Goal: Task Accomplishment & Management: Use online tool/utility

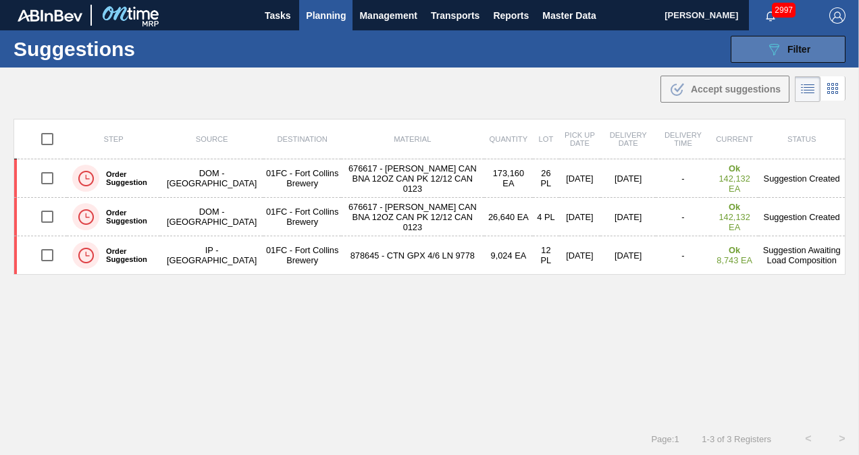
click at [745, 57] on button "089F7B8B-B2A5-4AFE-B5C0-19BA573D28AC Filter" at bounding box center [788, 49] width 115 height 27
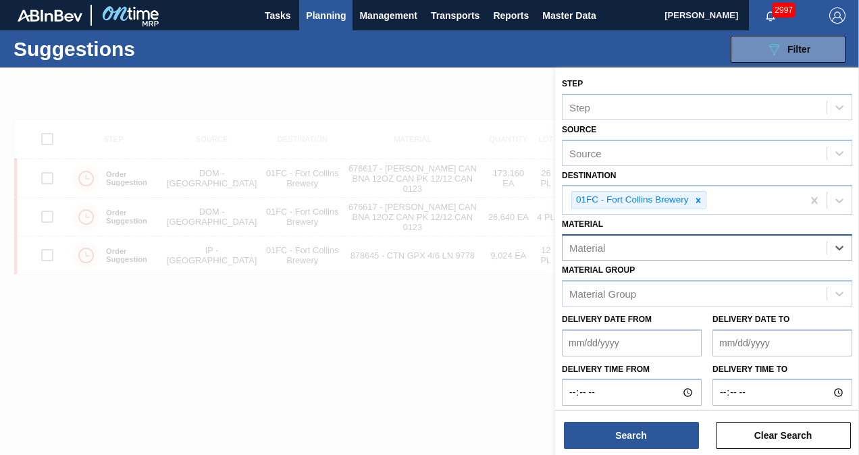
click at [454, 304] on div at bounding box center [429, 295] width 859 height 455
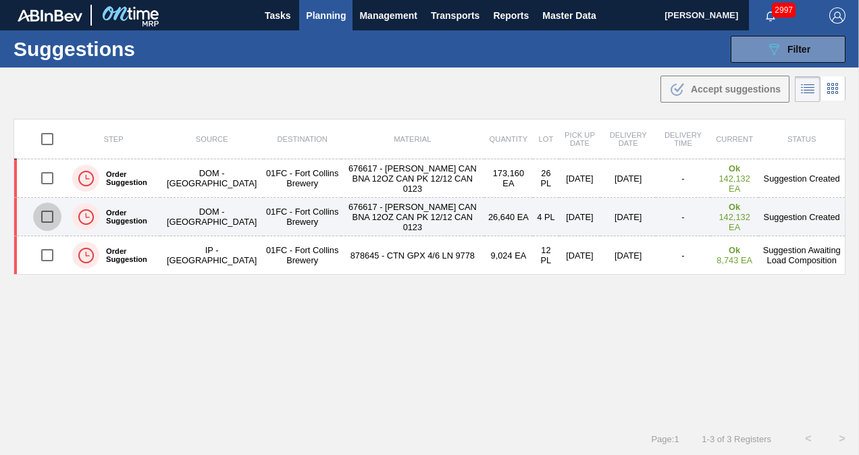
click at [45, 221] on input "checkbox" at bounding box center [47, 217] width 28 height 28
checkbox input "true"
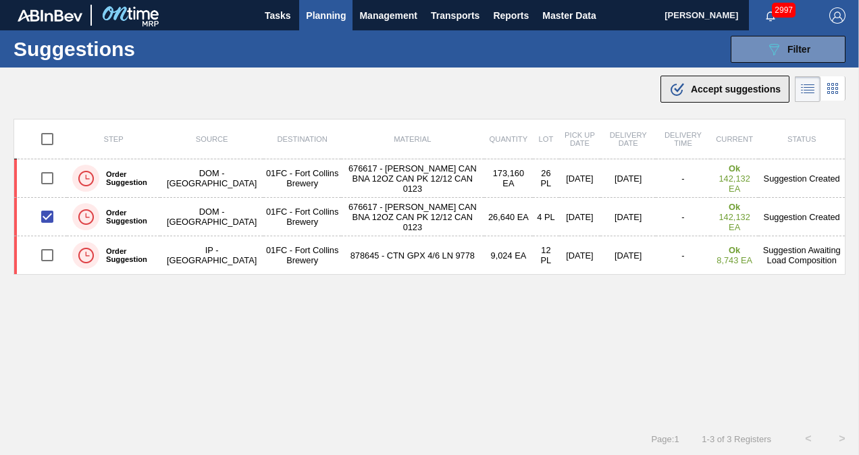
click at [732, 88] on span "Accept suggestions" at bounding box center [736, 89] width 90 height 11
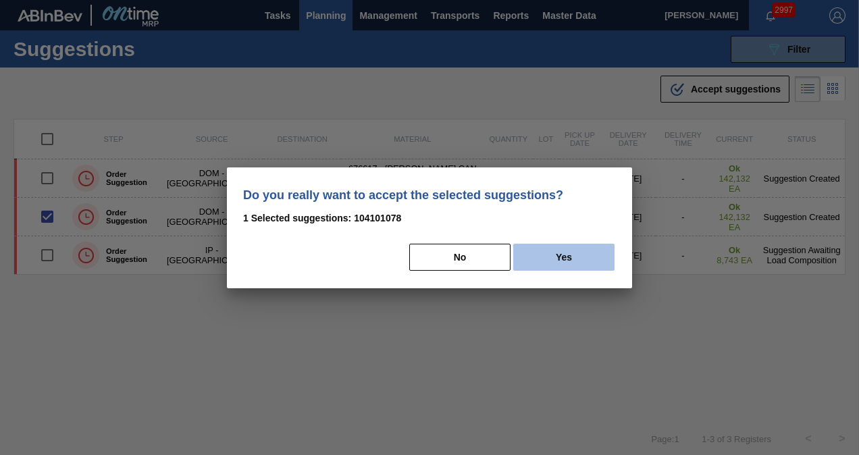
click at [535, 252] on button "Yes" at bounding box center [563, 257] width 101 height 27
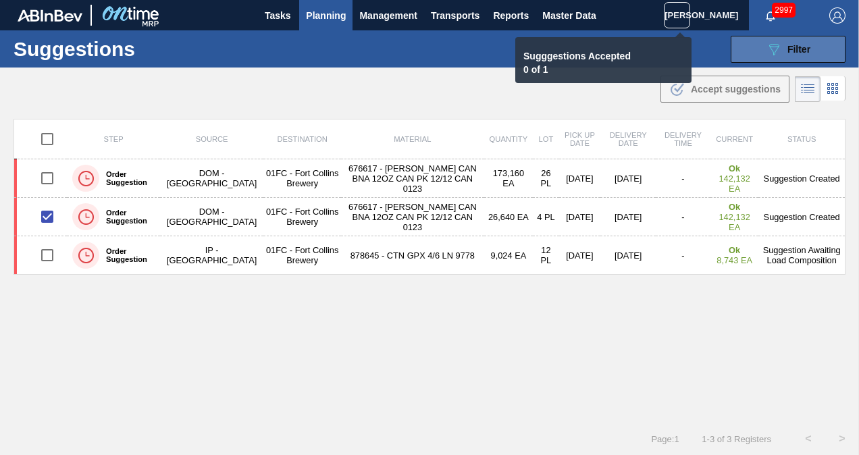
click at [776, 58] on button "089F7B8B-B2A5-4AFE-B5C0-19BA573D28AC Filter" at bounding box center [788, 49] width 115 height 27
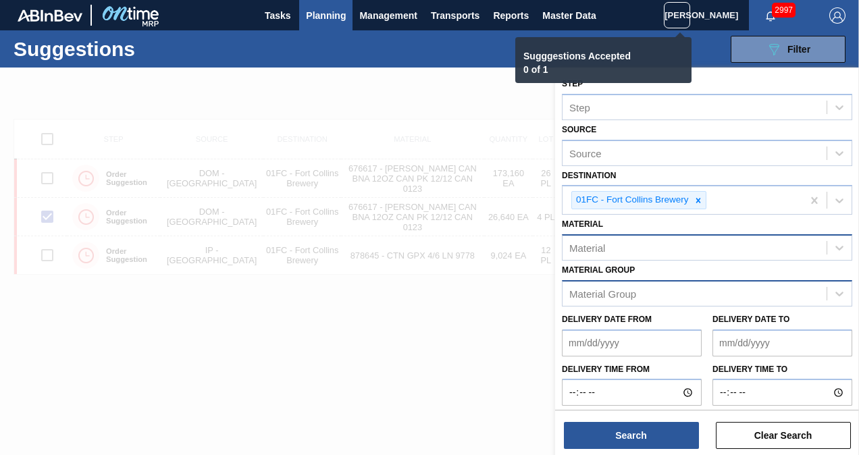
click at [637, 296] on div "Material Group" at bounding box center [694, 294] width 264 height 20
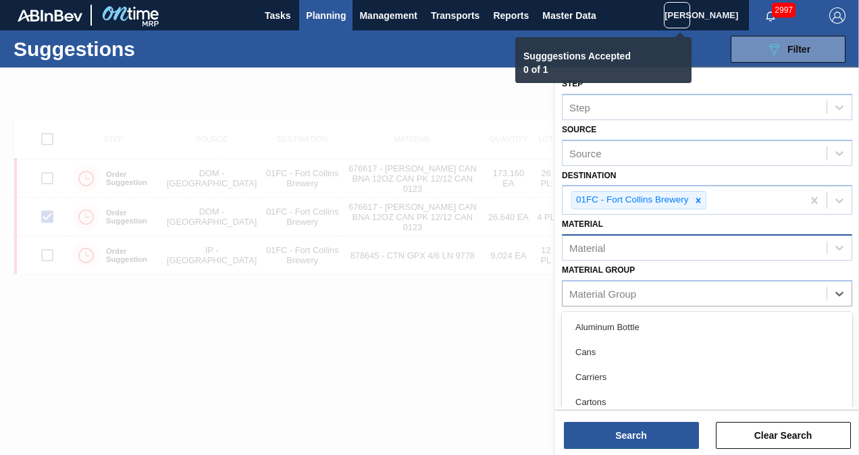
click at [621, 248] on div "Material" at bounding box center [694, 248] width 264 height 20
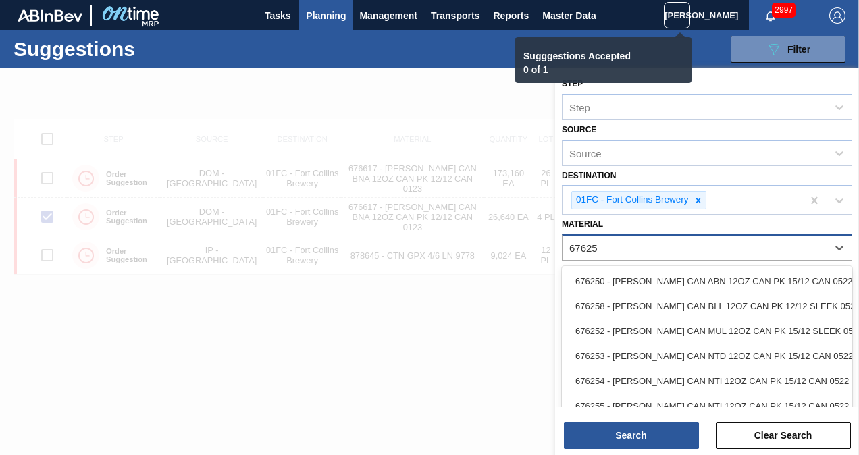
type input "676253"
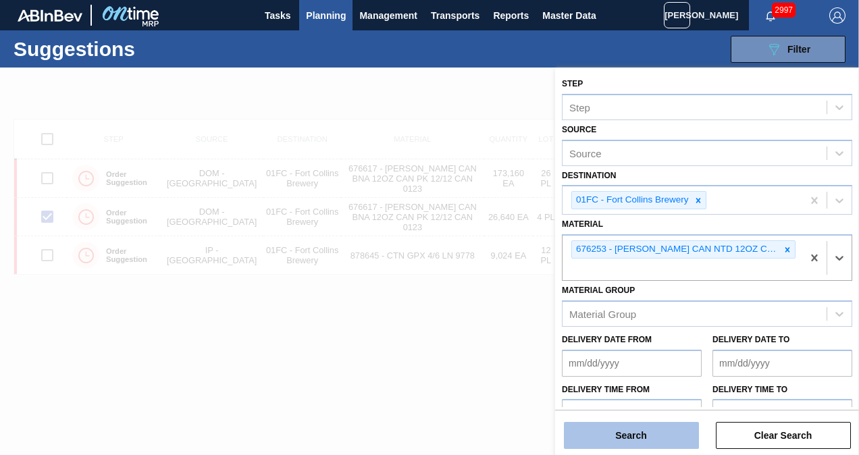
click at [627, 427] on button "Search" at bounding box center [631, 435] width 135 height 27
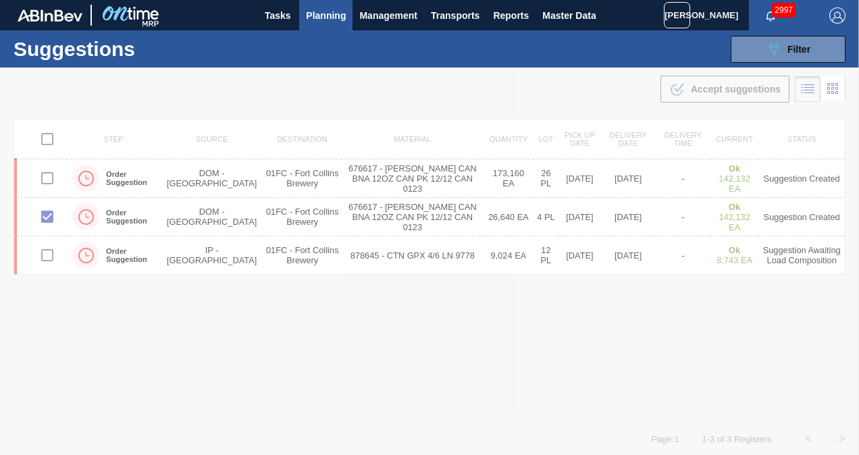
click at [305, 23] on button "Planning" at bounding box center [325, 15] width 53 height 30
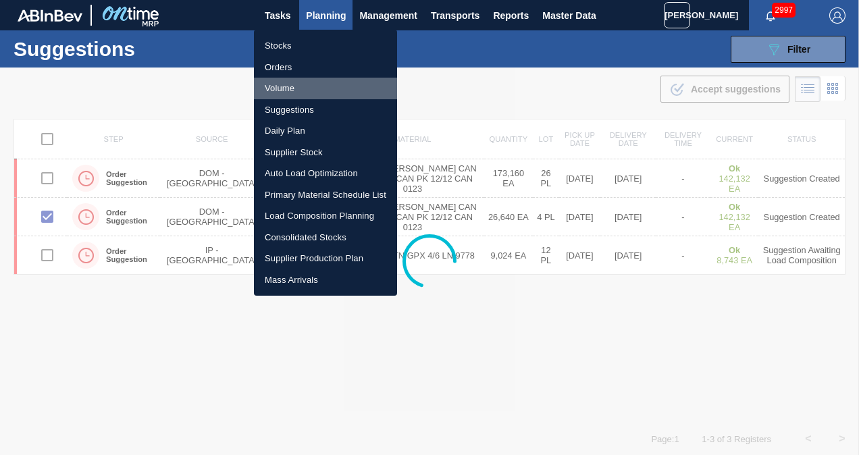
click at [315, 88] on li "Volume" at bounding box center [325, 89] width 143 height 22
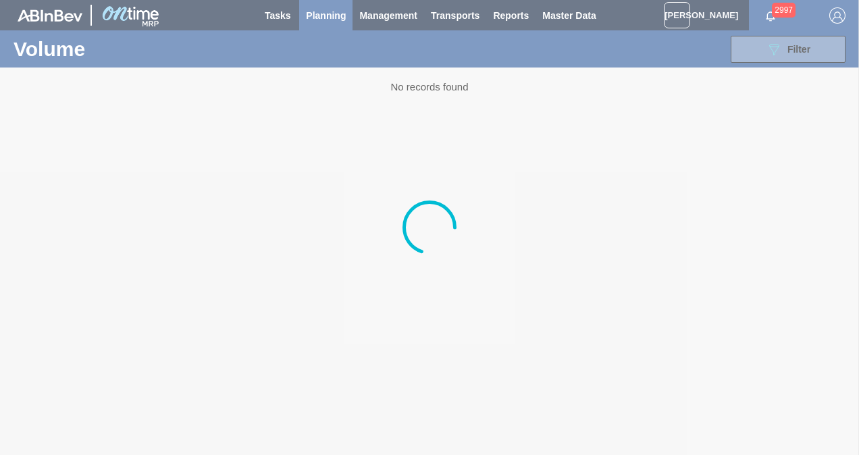
click at [332, 16] on div at bounding box center [429, 227] width 859 height 455
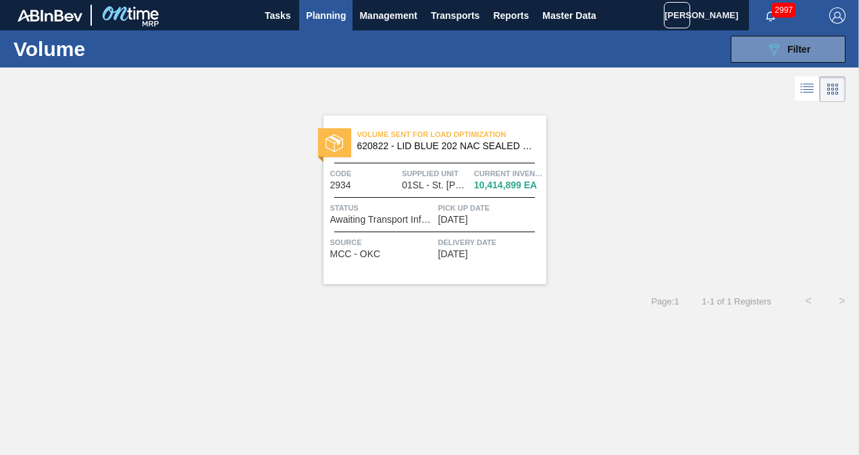
click at [131, 207] on div "Volume Sent For Load Optimization 620822 - LID BLUE 202 NAC SEALED 1222 BLU DIE…" at bounding box center [429, 194] width 859 height 179
click at [313, 16] on span "Planning" at bounding box center [326, 15] width 40 height 16
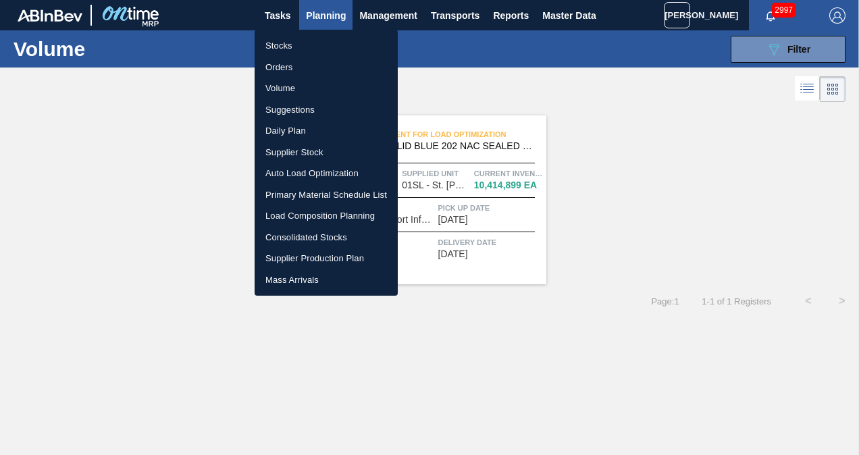
click at [294, 111] on li "Suggestions" at bounding box center [326, 110] width 143 height 22
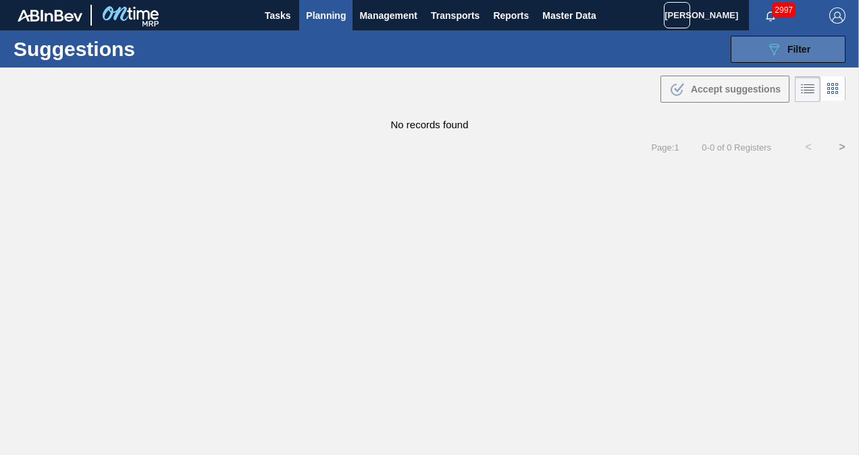
click at [760, 51] on button "089F7B8B-B2A5-4AFE-B5C0-19BA573D28AC Filter" at bounding box center [788, 49] width 115 height 27
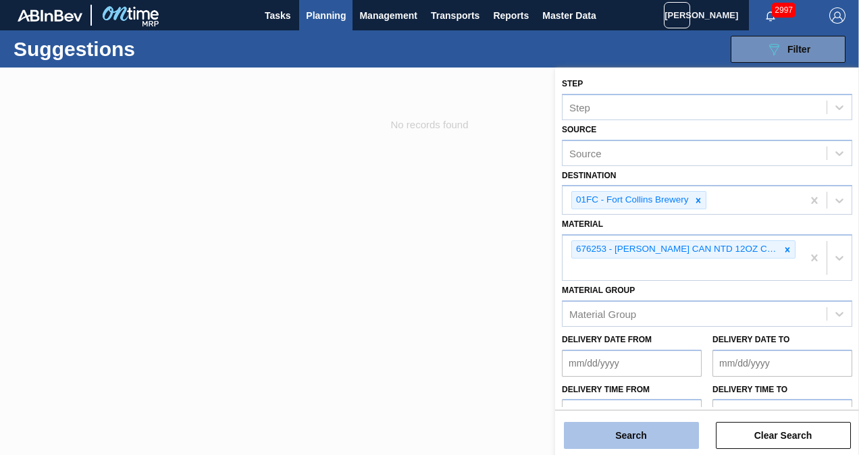
click at [647, 435] on button "Search" at bounding box center [631, 435] width 135 height 27
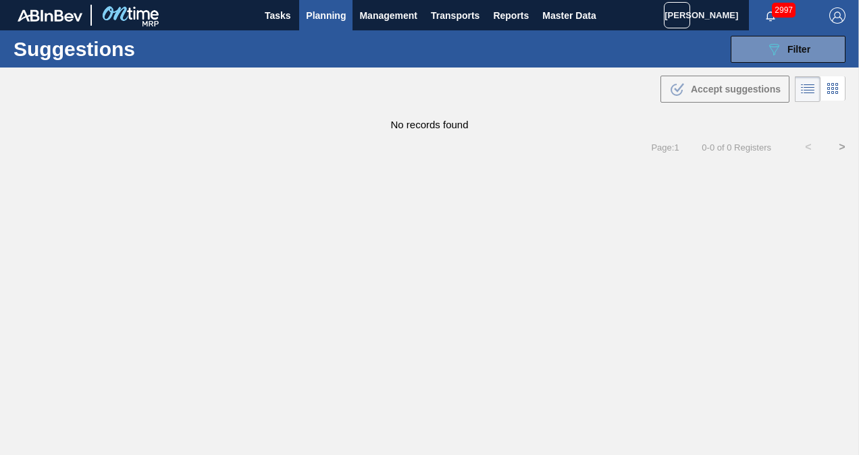
click at [334, 14] on span "Planning" at bounding box center [326, 15] width 40 height 16
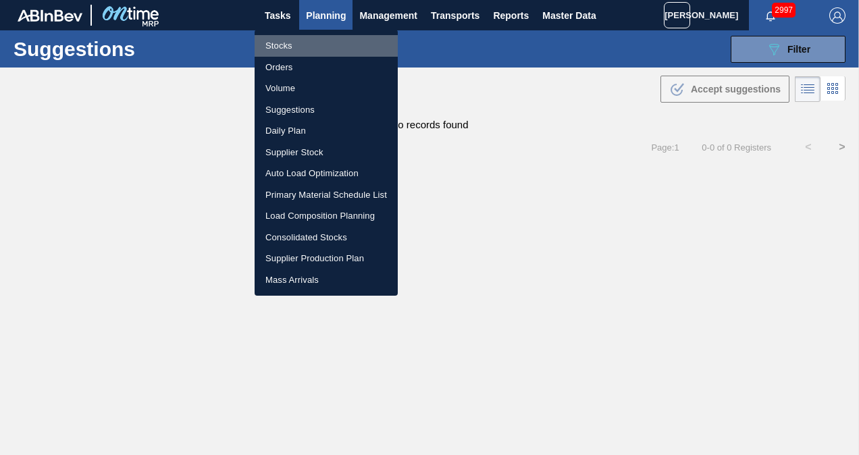
click at [286, 42] on li "Stocks" at bounding box center [326, 46] width 143 height 22
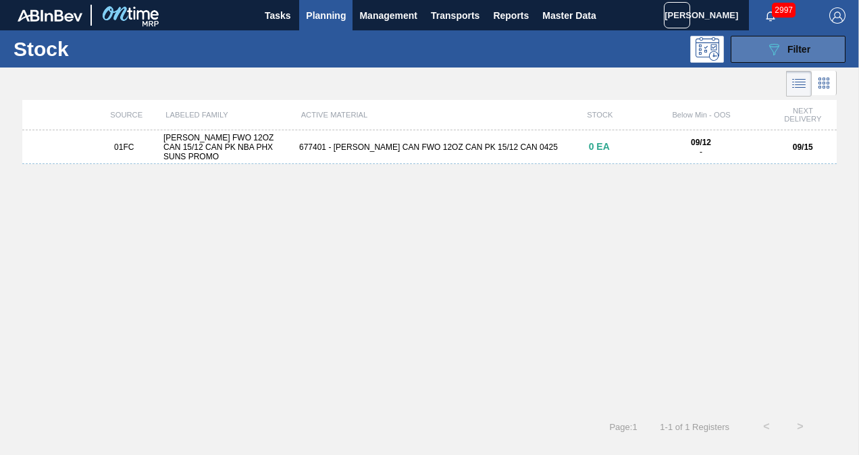
click at [758, 38] on button "089F7B8B-B2A5-4AFE-B5C0-19BA573D28AC Filter" at bounding box center [788, 49] width 115 height 27
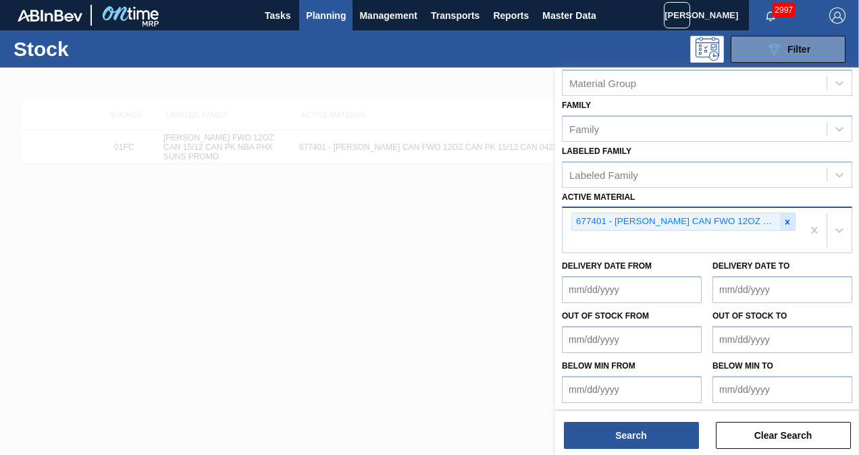
click at [783, 221] on icon at bounding box center [787, 221] width 9 height 9
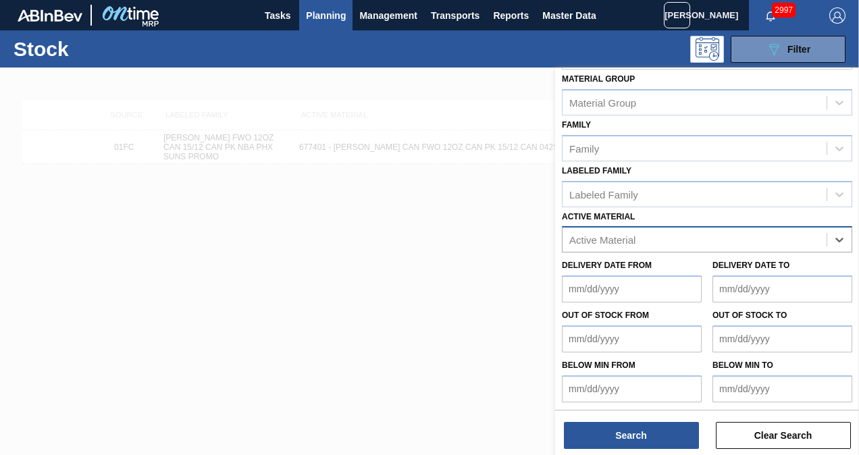
click at [722, 234] on div "Stock Status Stock Status Source Source Destination Destination Coordination Co…" at bounding box center [707, 144] width 304 height 529
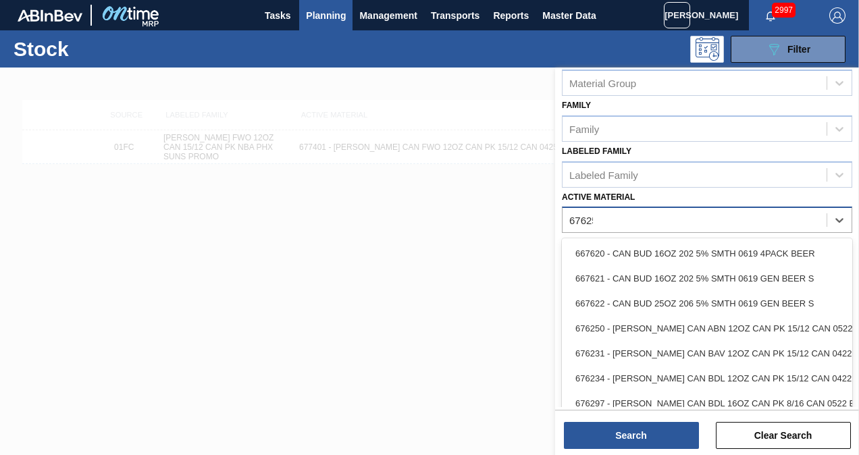
type Material "676253"
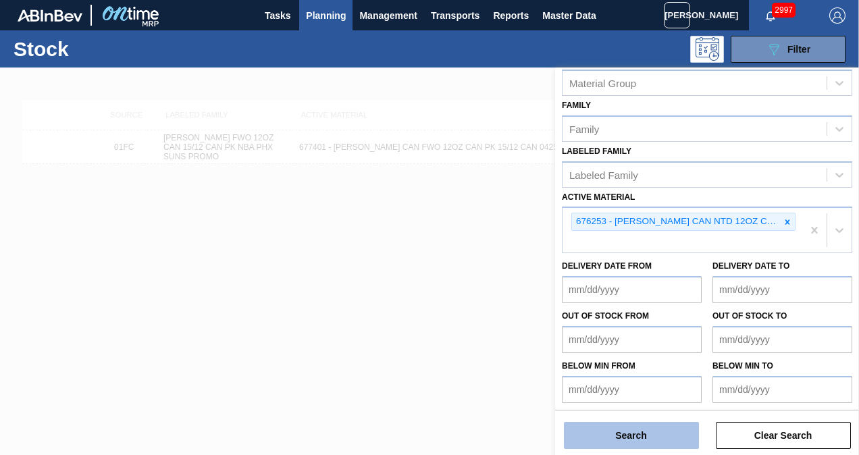
click at [612, 438] on button "Search" at bounding box center [631, 435] width 135 height 27
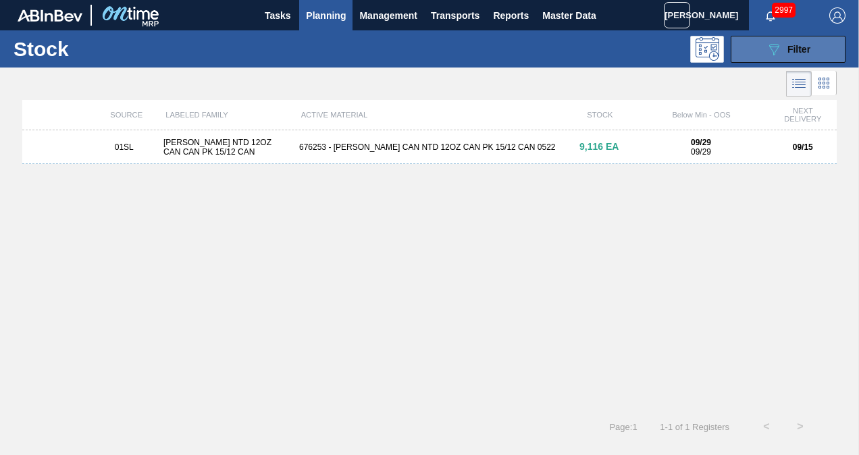
click at [779, 50] on icon "089F7B8B-B2A5-4AFE-B5C0-19BA573D28AC" at bounding box center [774, 49] width 16 height 16
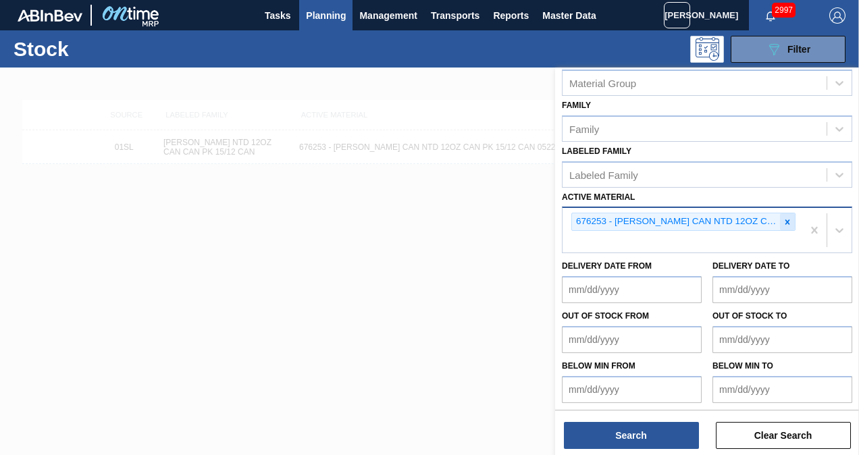
click at [780, 215] on div at bounding box center [787, 221] width 15 height 17
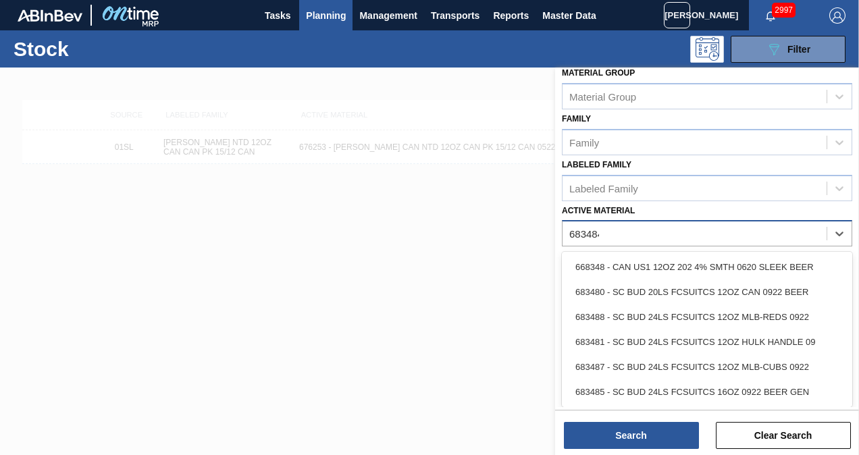
scroll to position [188, 0]
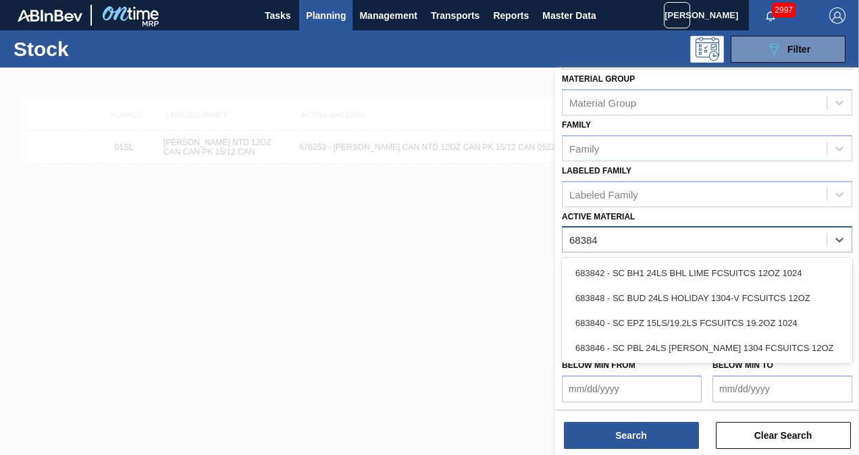
type Material "683848"
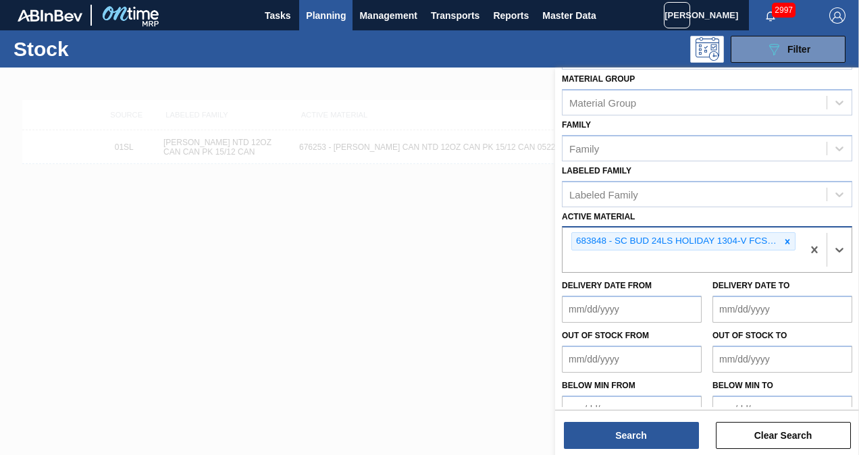
scroll to position [207, 0]
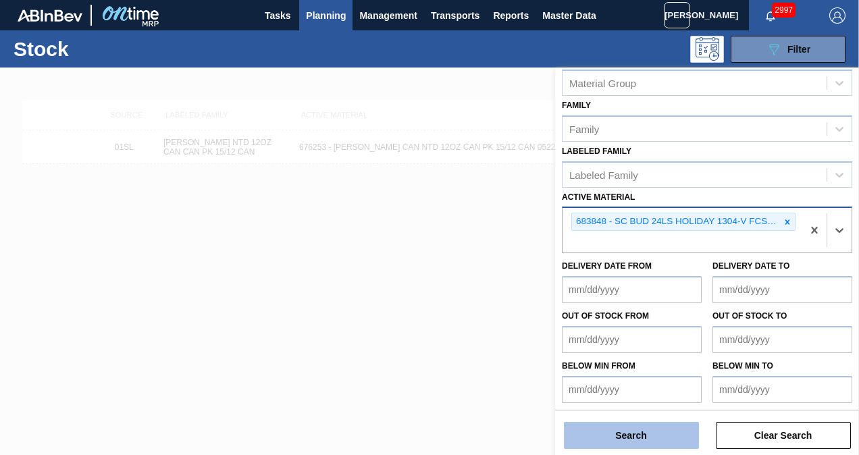
click at [639, 440] on button "Search" at bounding box center [631, 435] width 135 height 27
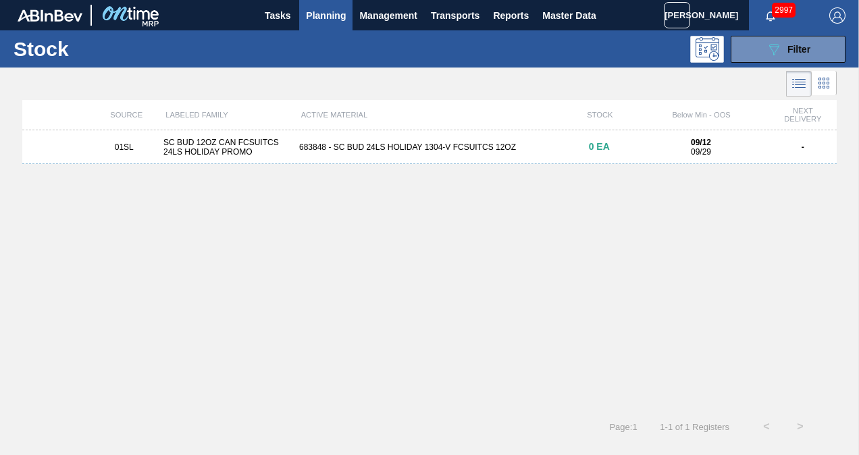
click at [329, 26] on button "Planning" at bounding box center [325, 15] width 53 height 30
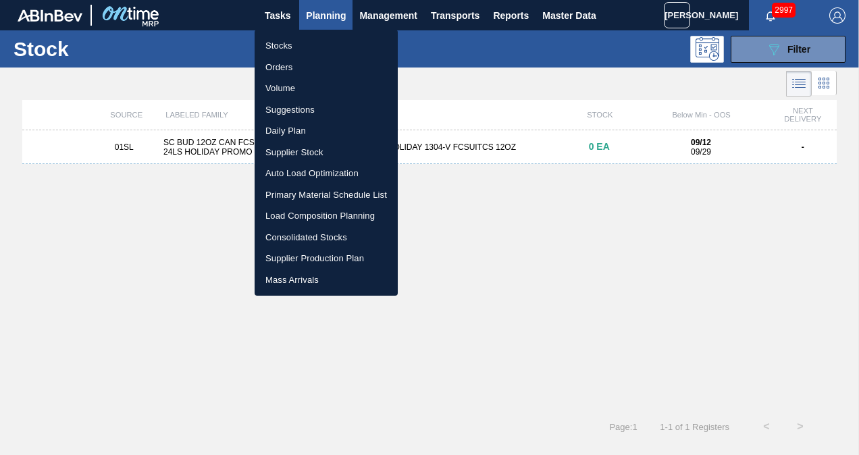
click at [282, 111] on li "Suggestions" at bounding box center [326, 110] width 143 height 22
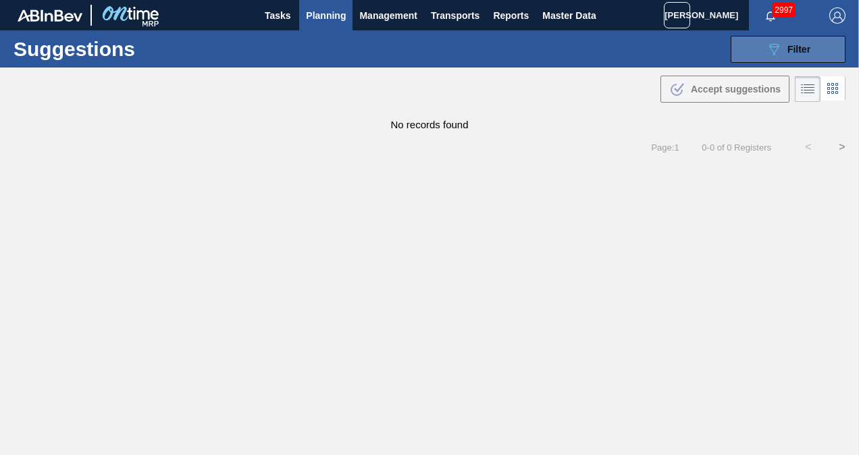
click at [758, 51] on button "089F7B8B-B2A5-4AFE-B5C0-19BA573D28AC Filter" at bounding box center [788, 49] width 115 height 27
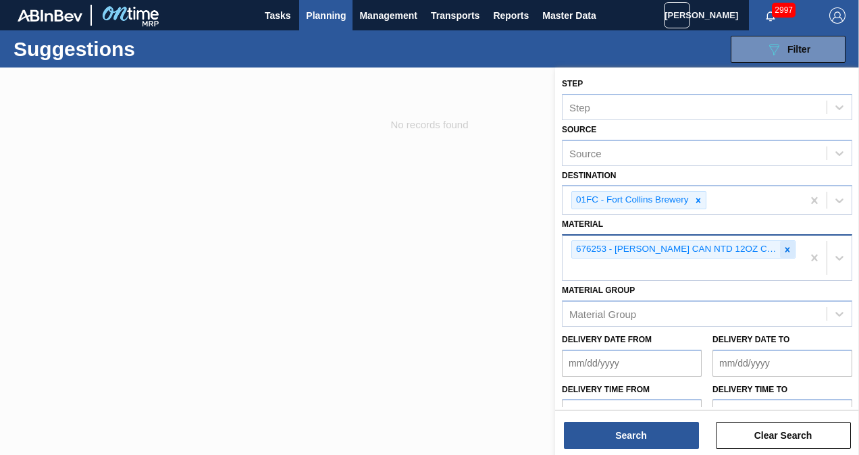
click at [783, 245] on icon at bounding box center [787, 249] width 9 height 9
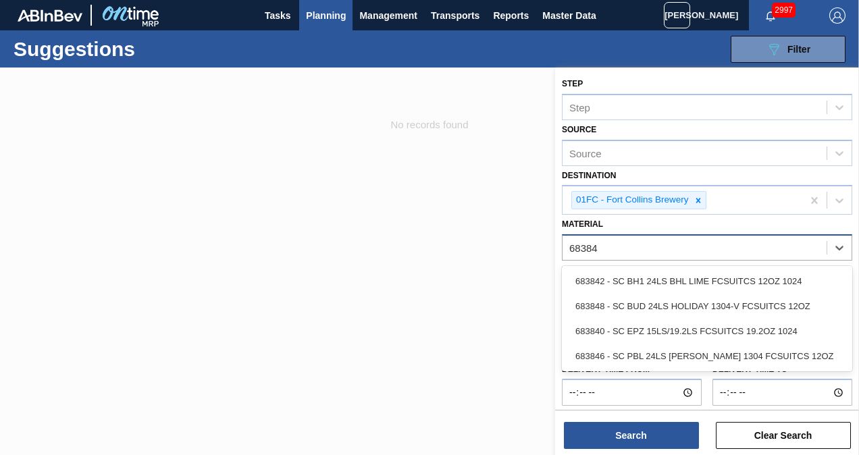
type input "683848"
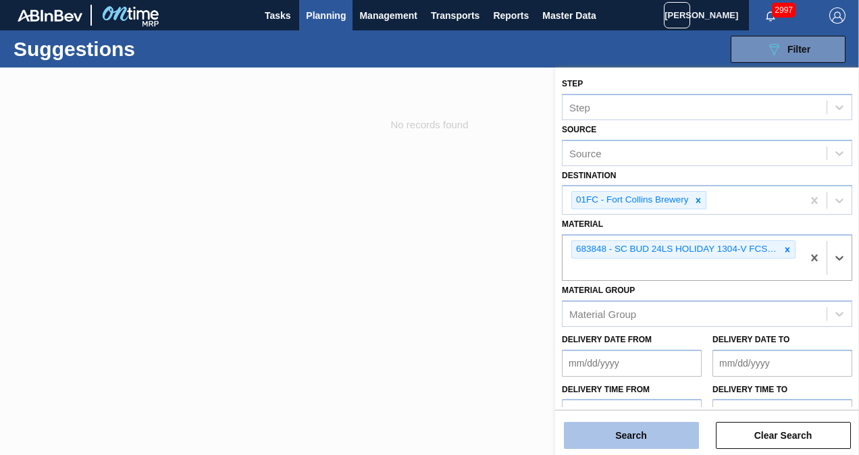
click at [675, 425] on button "Search" at bounding box center [631, 435] width 135 height 27
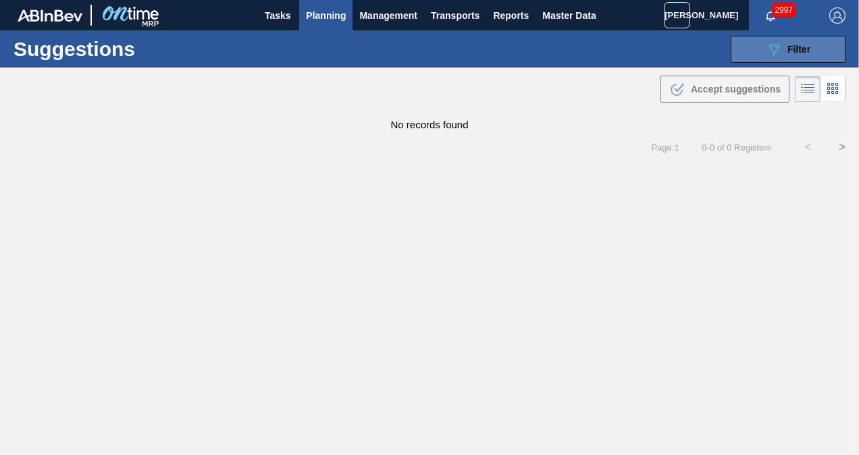
click at [770, 53] on icon "089F7B8B-B2A5-4AFE-B5C0-19BA573D28AC" at bounding box center [774, 49] width 16 height 16
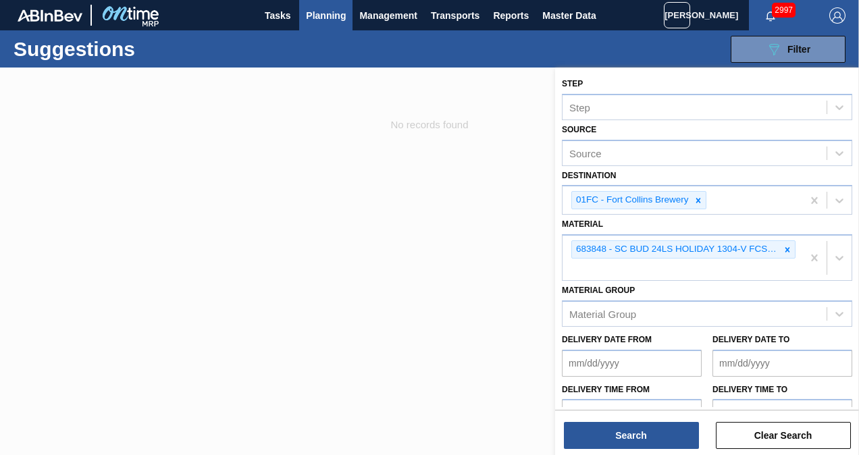
click at [482, 259] on div at bounding box center [429, 295] width 859 height 455
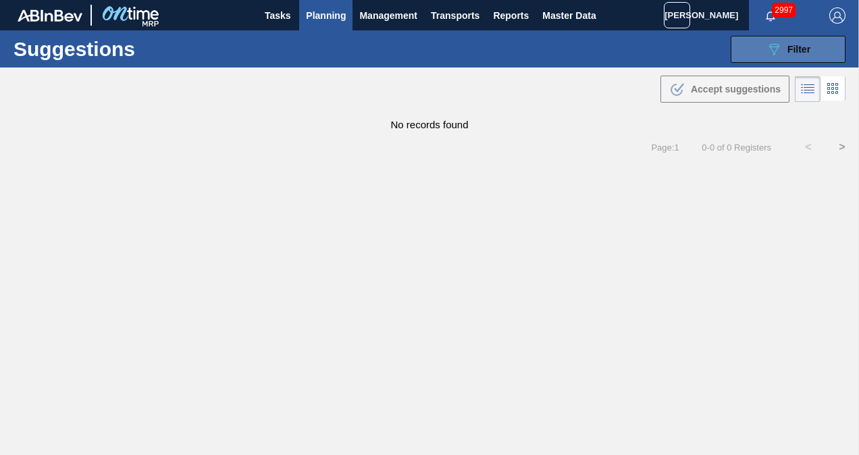
click at [778, 47] on icon "089F7B8B-B2A5-4AFE-B5C0-19BA573D28AC" at bounding box center [774, 49] width 16 height 16
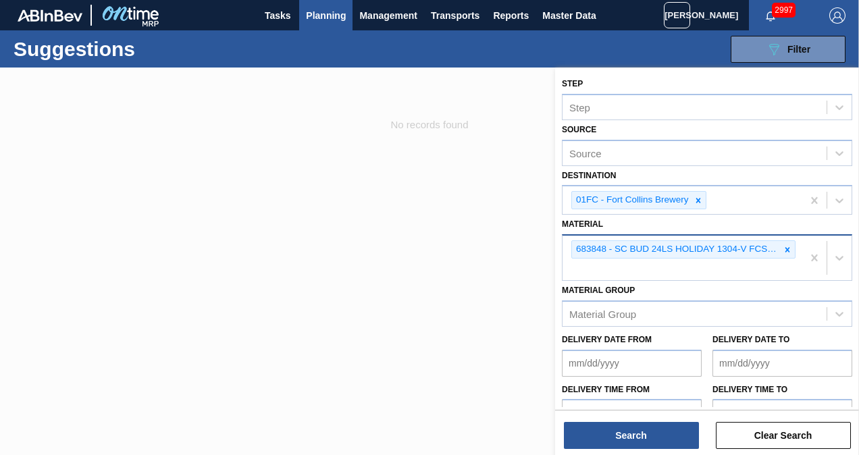
drag, startPoint x: 791, startPoint y: 246, endPoint x: 731, endPoint y: 244, distance: 60.1
click at [791, 246] on div at bounding box center [787, 249] width 15 height 17
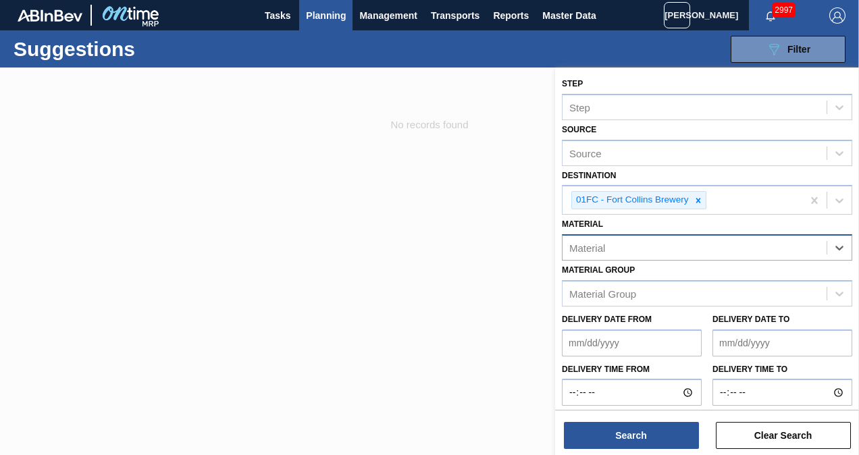
click at [697, 247] on div "Material" at bounding box center [694, 248] width 264 height 20
type input "683936"
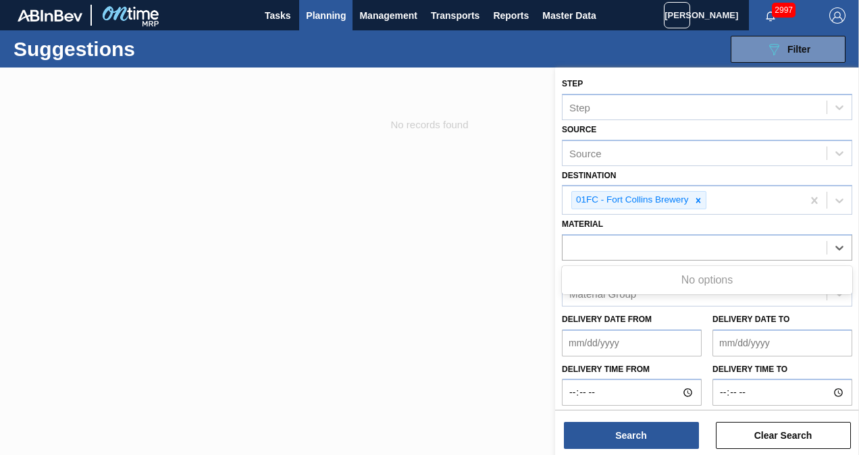
click at [278, 188] on div at bounding box center [429, 295] width 859 height 455
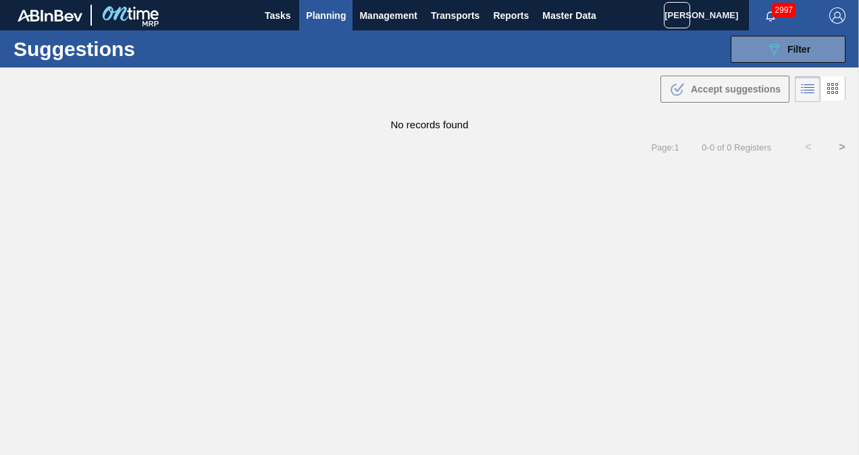
click at [315, 16] on span "Planning" at bounding box center [326, 15] width 40 height 16
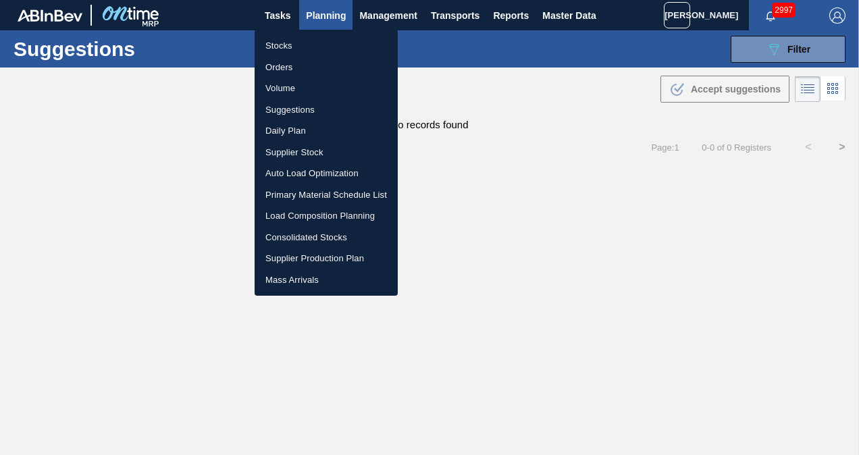
click at [283, 47] on li "Stocks" at bounding box center [326, 46] width 143 height 22
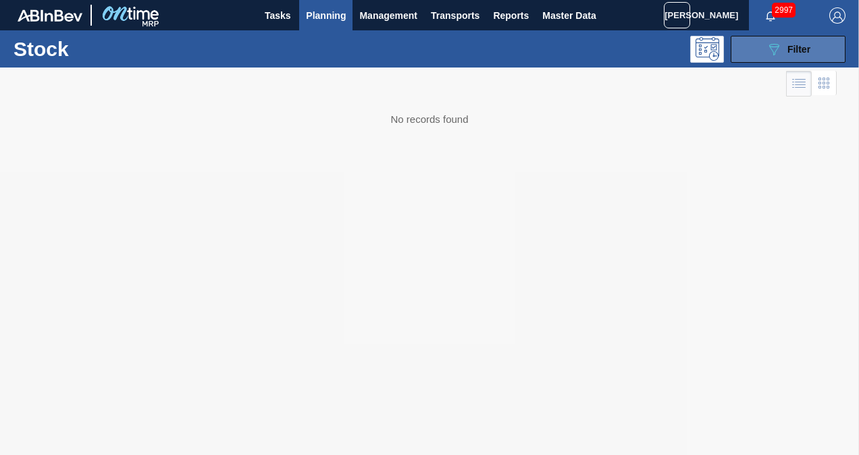
click at [801, 50] on span "Filter" at bounding box center [798, 49] width 23 height 11
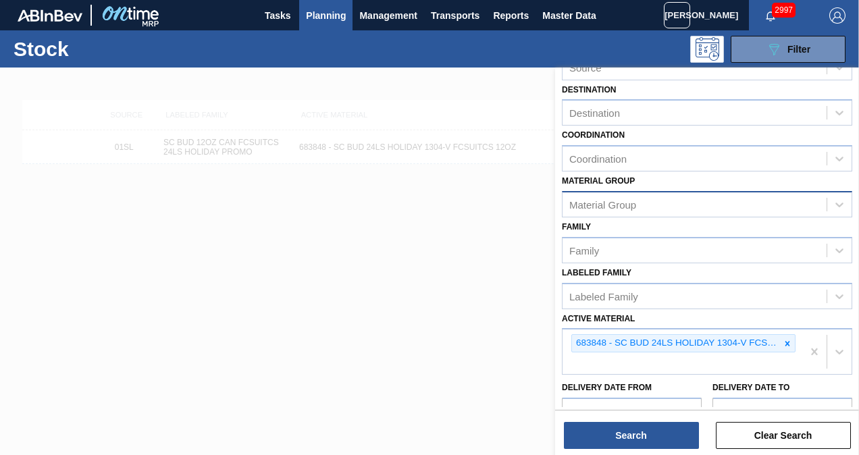
scroll to position [135, 0]
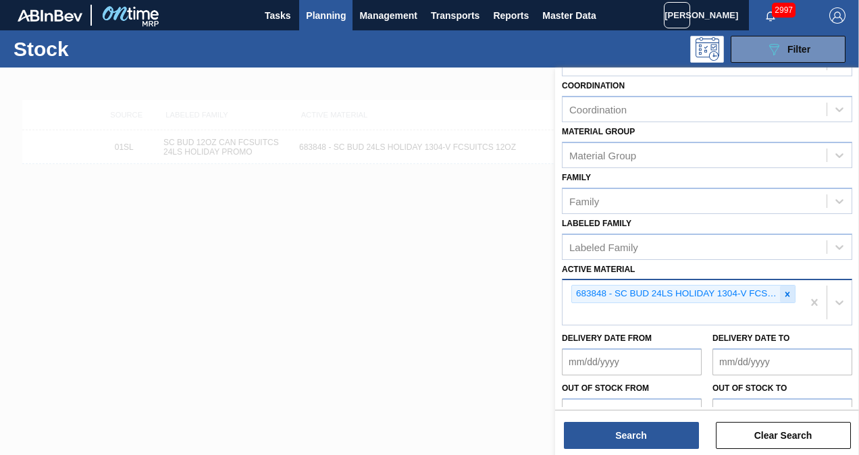
click at [786, 290] on icon at bounding box center [787, 294] width 9 height 9
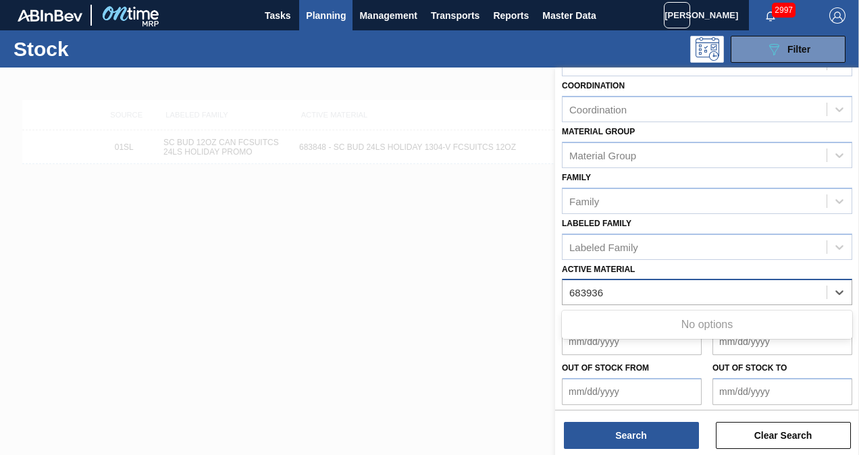
type Material "683936"
click at [304, 259] on div at bounding box center [429, 295] width 859 height 455
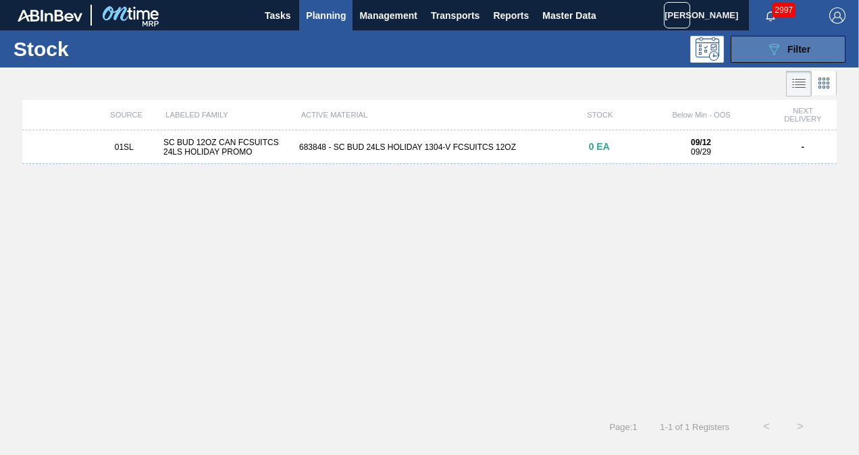
click at [761, 47] on button "089F7B8B-B2A5-4AFE-B5C0-19BA573D28AC Filter" at bounding box center [788, 49] width 115 height 27
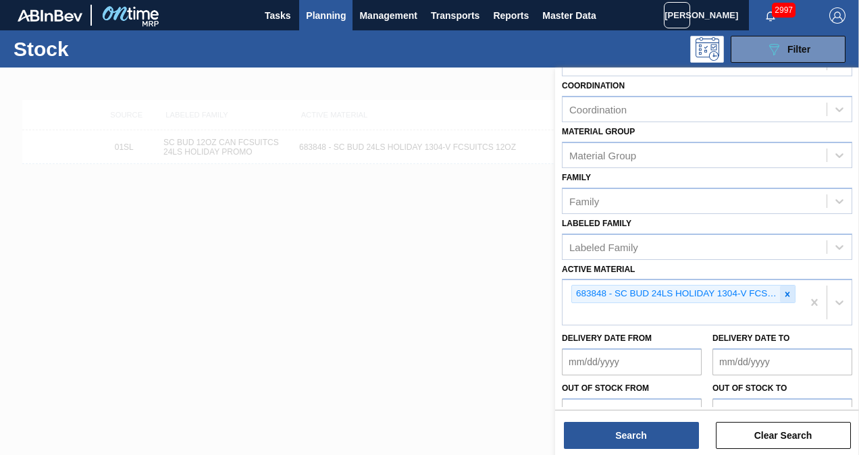
click at [786, 290] on icon at bounding box center [787, 294] width 9 height 9
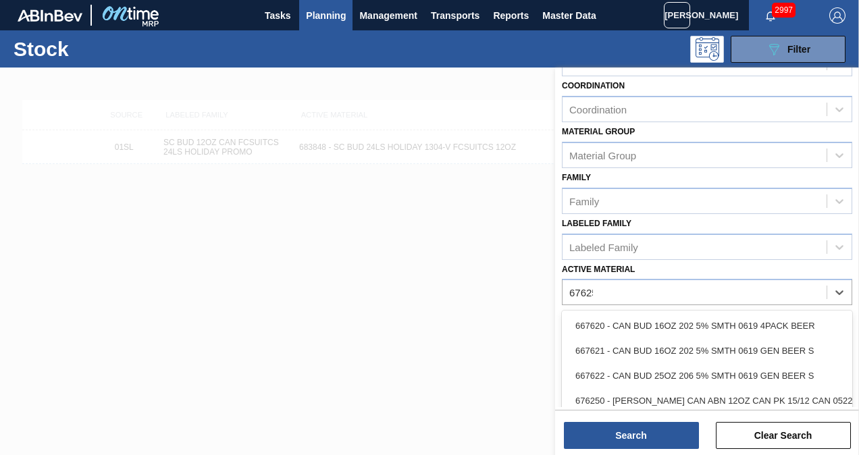
type Material "676253"
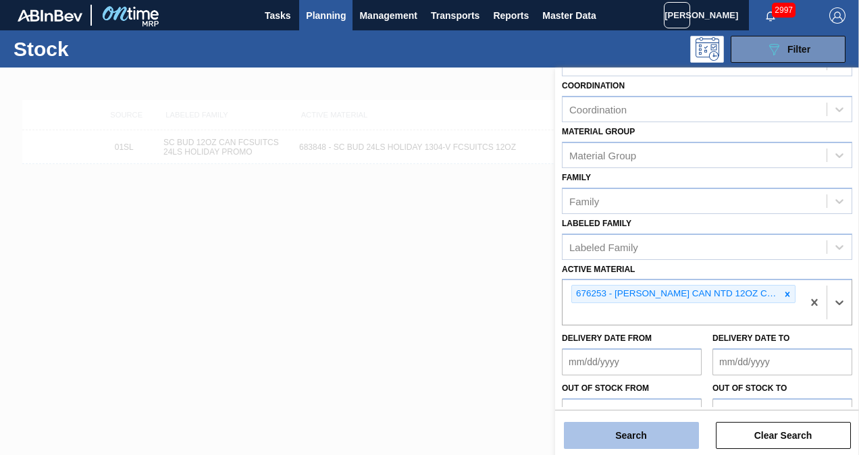
click at [611, 427] on button "Search" at bounding box center [631, 435] width 135 height 27
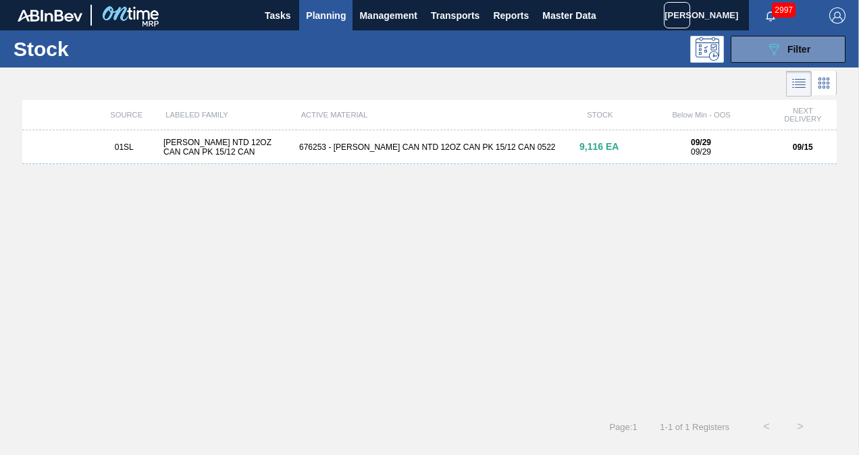
click at [220, 157] on div "[PERSON_NAME] NTD 12OZ CAN CAN PK 15/12 CAN" at bounding box center [226, 147] width 136 height 19
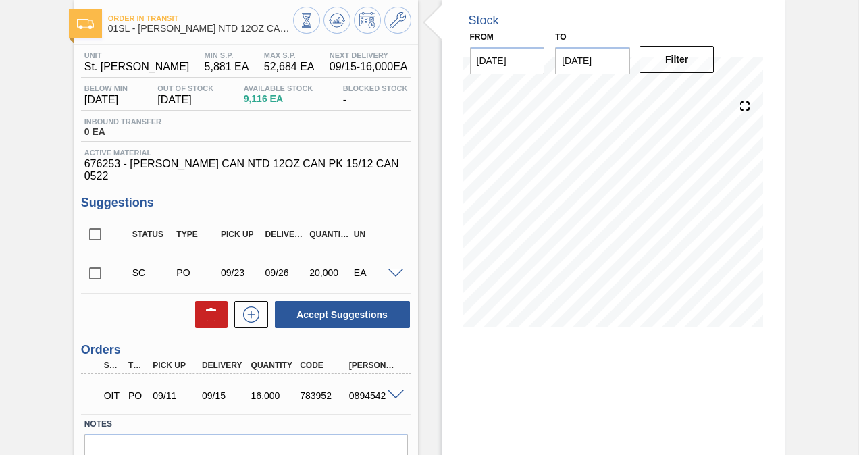
scroll to position [127, 0]
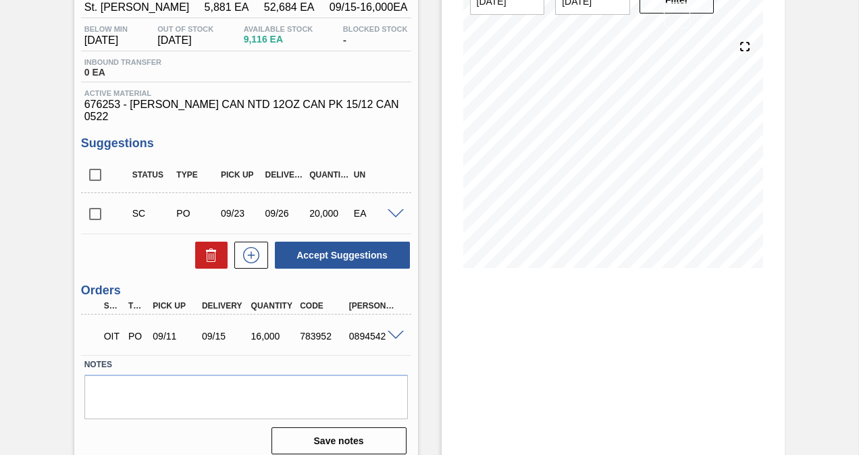
click at [394, 331] on span at bounding box center [396, 336] width 16 height 10
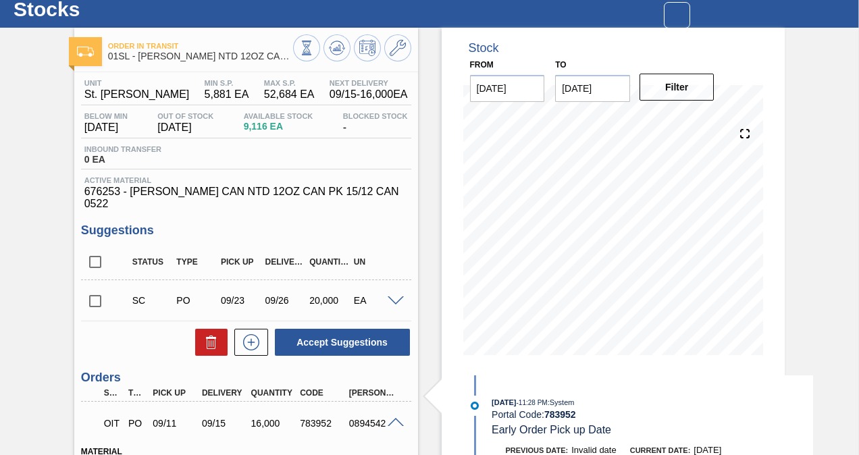
scroll to position [0, 0]
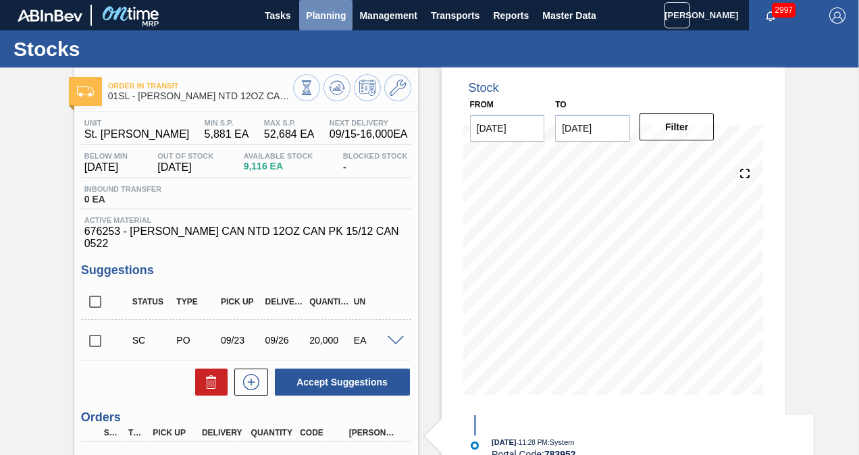
click at [329, 15] on span "Planning" at bounding box center [326, 15] width 40 height 16
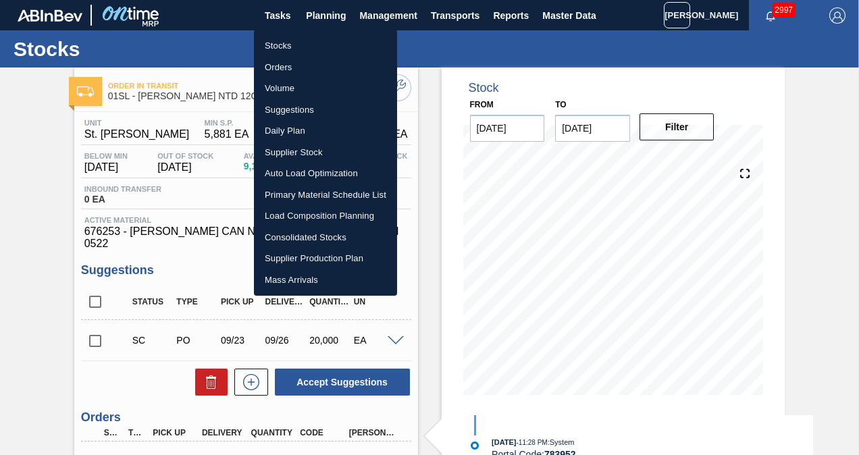
click at [315, 49] on li "Stocks" at bounding box center [325, 46] width 143 height 22
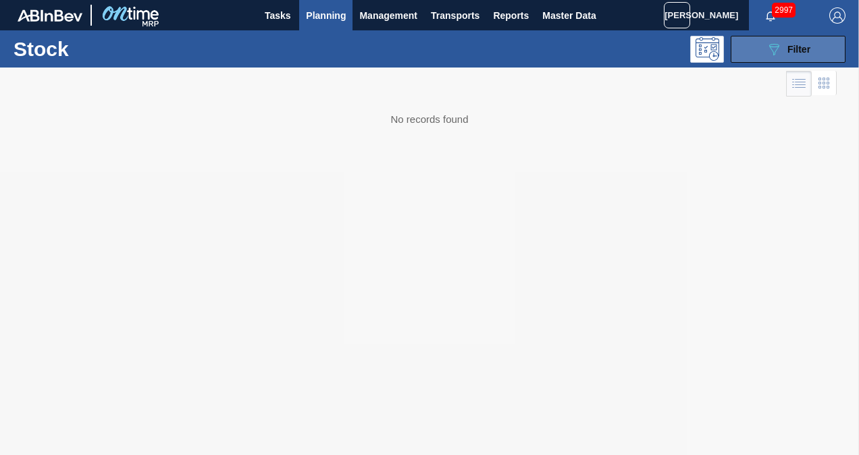
click at [766, 54] on icon "089F7B8B-B2A5-4AFE-B5C0-19BA573D28AC" at bounding box center [774, 49] width 16 height 16
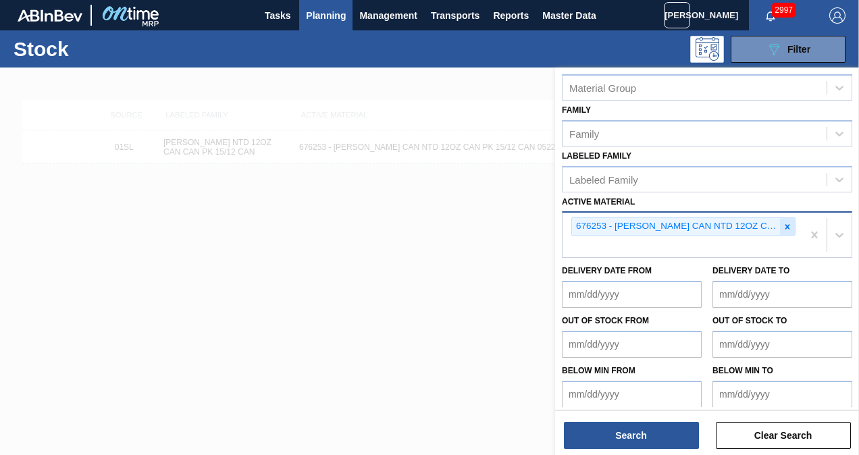
click at [786, 228] on icon at bounding box center [787, 226] width 9 height 9
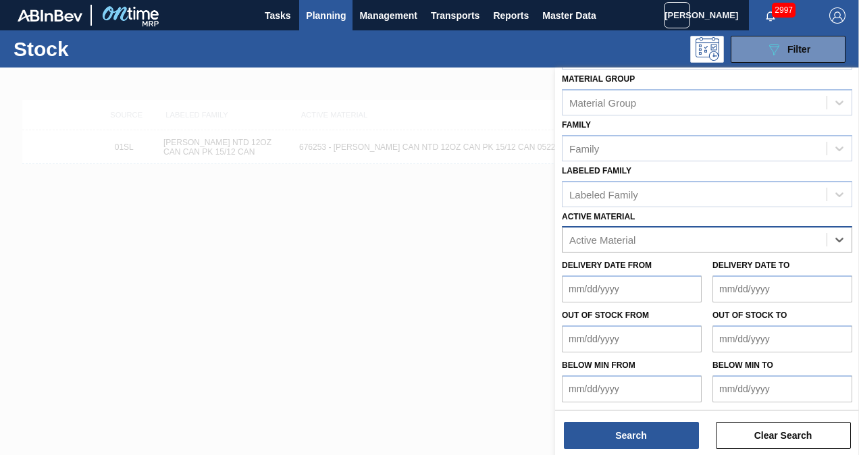
click at [662, 238] on div "Stock Status Stock Status Source Source Destination Destination Coordination Co…" at bounding box center [707, 144] width 304 height 529
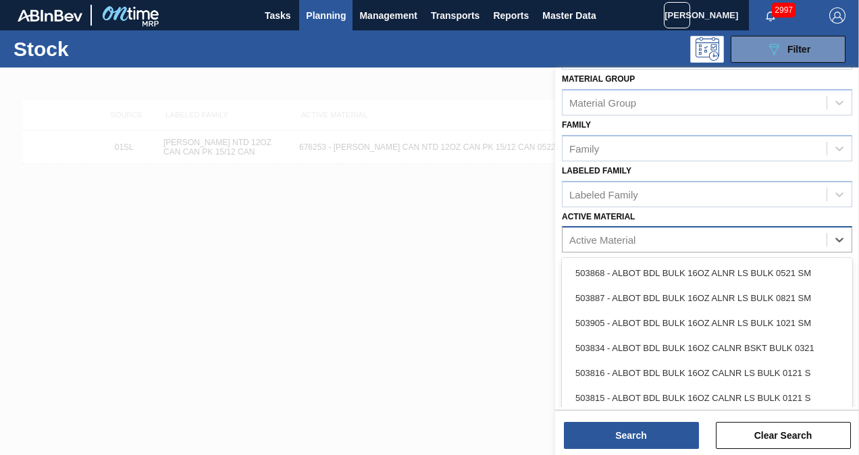
scroll to position [203, 0]
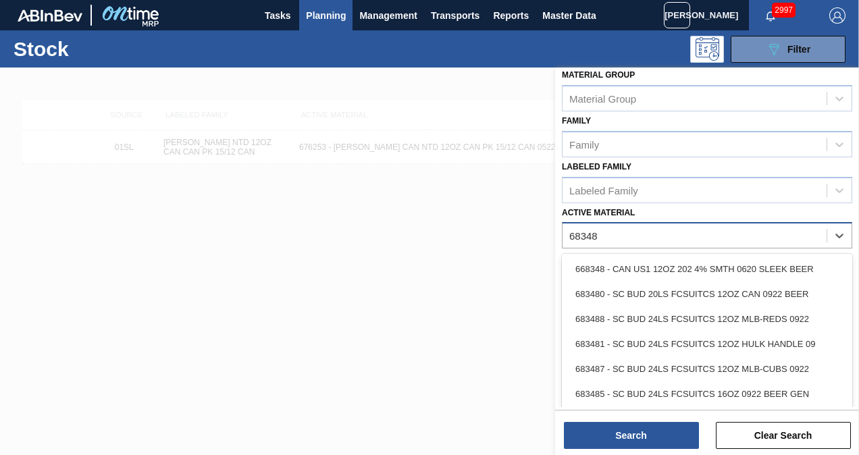
type Material "683481"
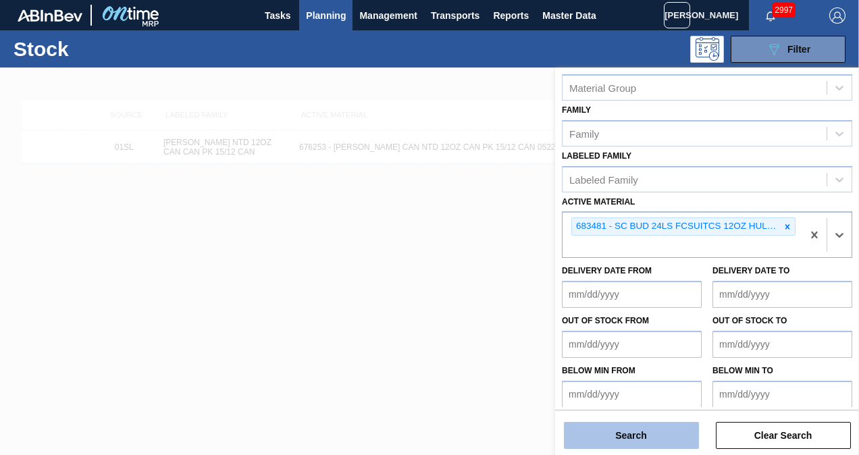
click at [637, 424] on button "Search" at bounding box center [631, 435] width 135 height 27
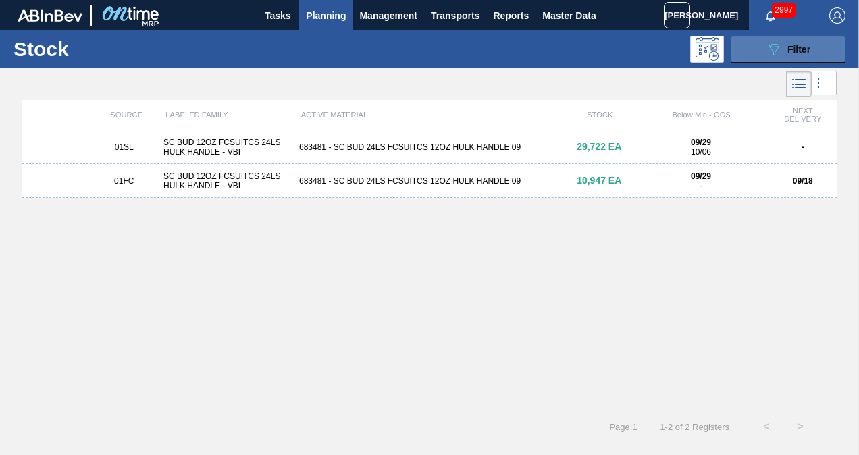
click at [760, 47] on button "089F7B8B-B2A5-4AFE-B5C0-19BA573D28AC Filter" at bounding box center [788, 49] width 115 height 27
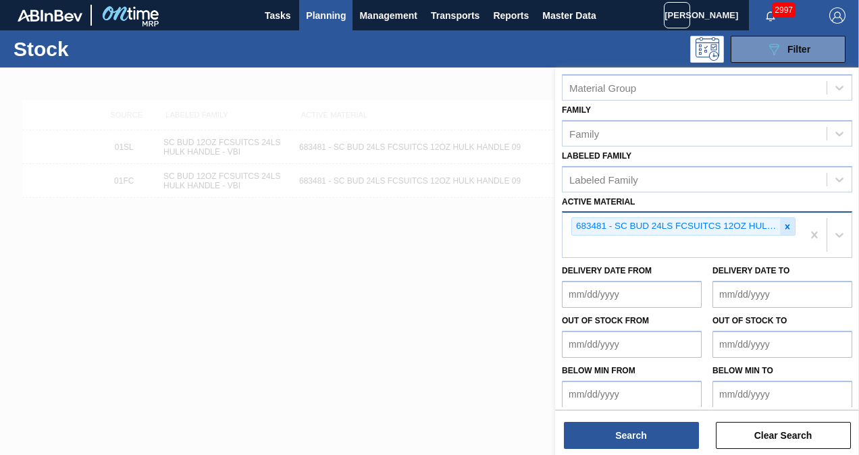
click at [783, 222] on icon at bounding box center [787, 226] width 9 height 9
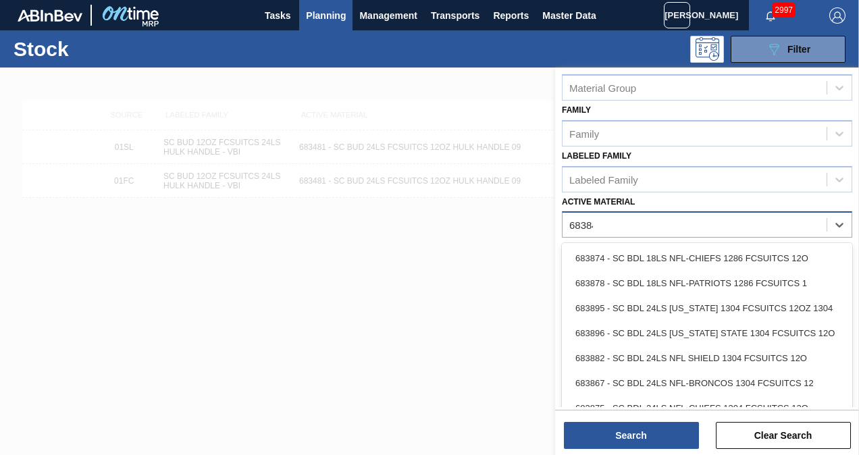
type Material "683848"
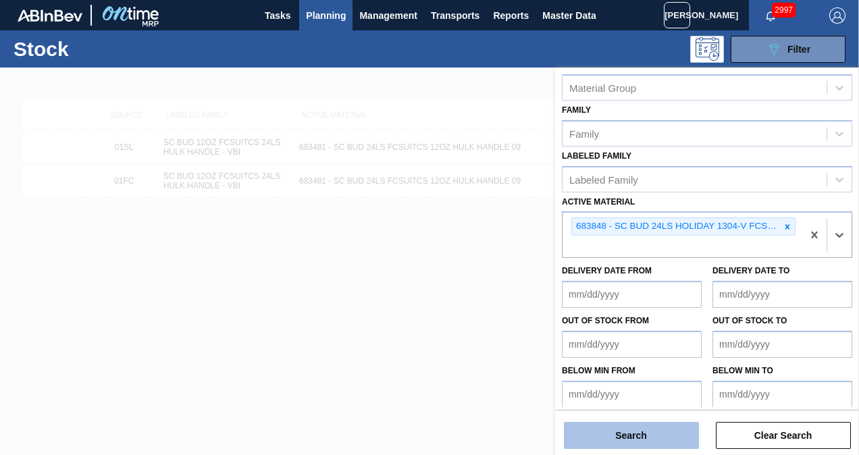
click at [648, 429] on button "Search" at bounding box center [631, 435] width 135 height 27
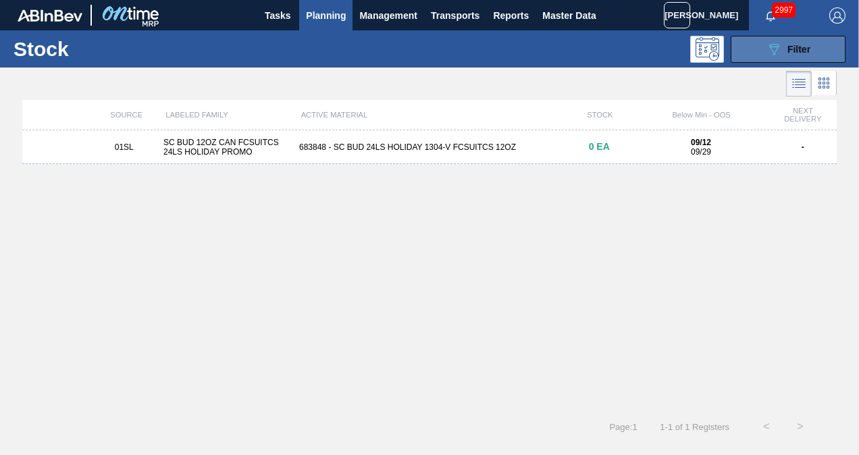
click at [793, 44] on span "Filter" at bounding box center [798, 49] width 23 height 11
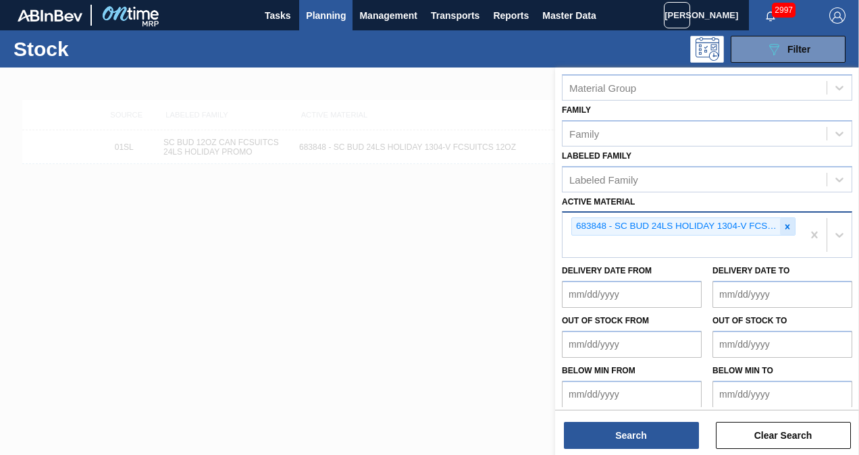
click at [786, 225] on icon at bounding box center [787, 226] width 5 height 5
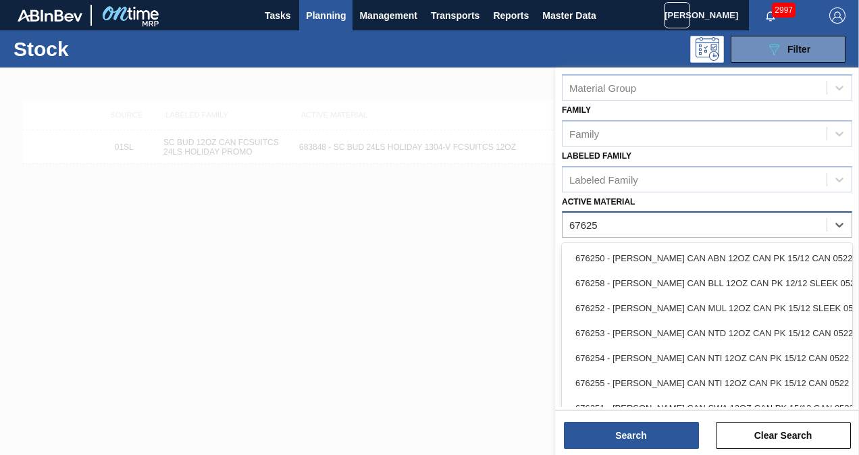
type Material "676253"
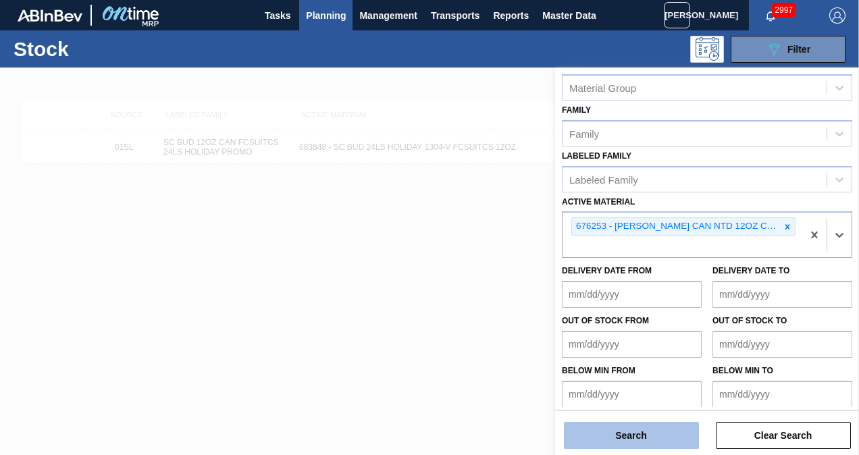
click at [647, 443] on button "Search" at bounding box center [631, 435] width 135 height 27
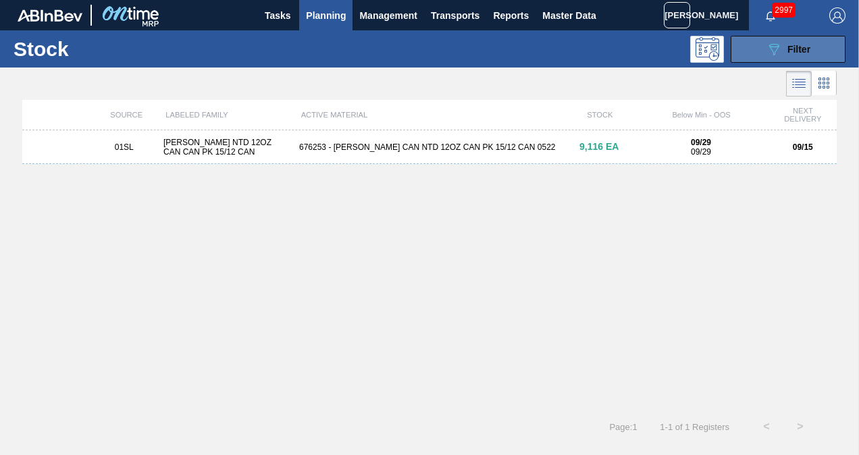
click at [789, 51] on span "Filter" at bounding box center [798, 49] width 23 height 11
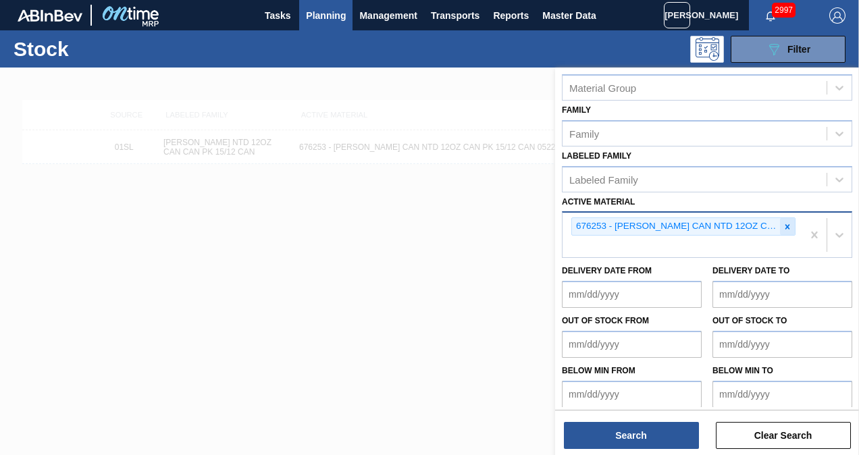
click at [784, 222] on icon at bounding box center [787, 226] width 9 height 9
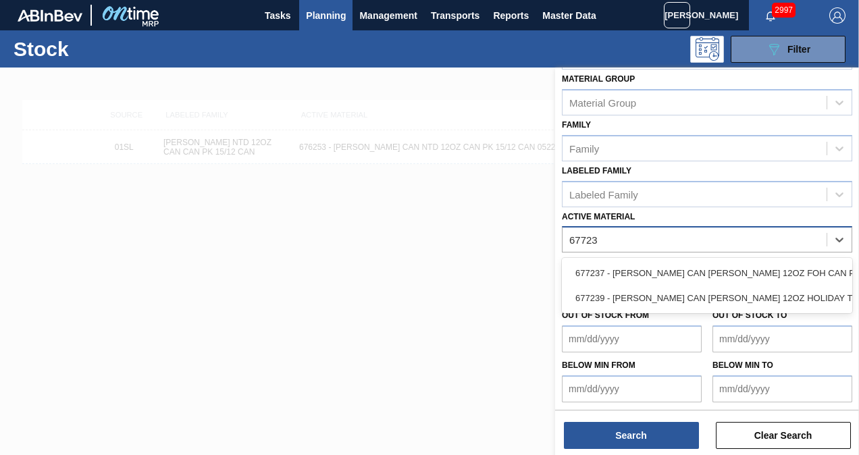
type Material "677239"
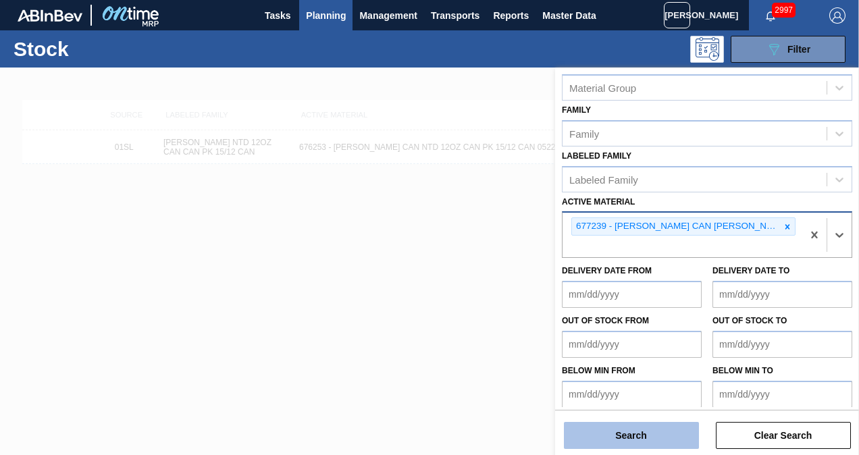
click at [595, 429] on button "Search" at bounding box center [631, 435] width 135 height 27
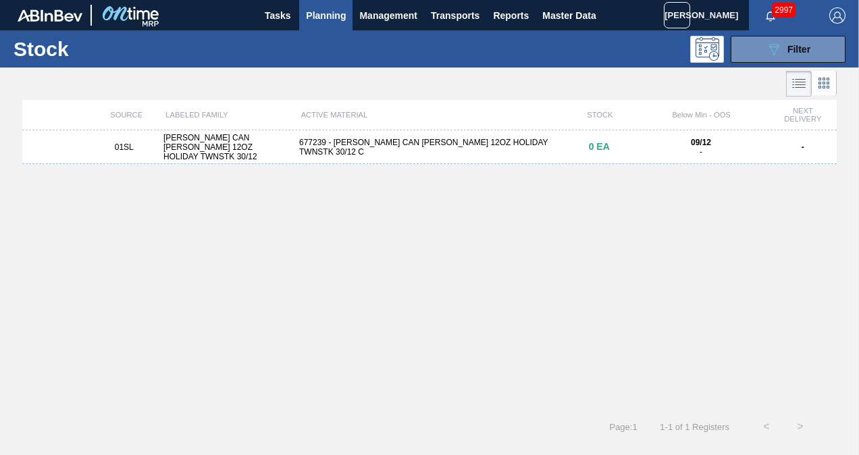
click at [342, 18] on span "Planning" at bounding box center [326, 15] width 40 height 16
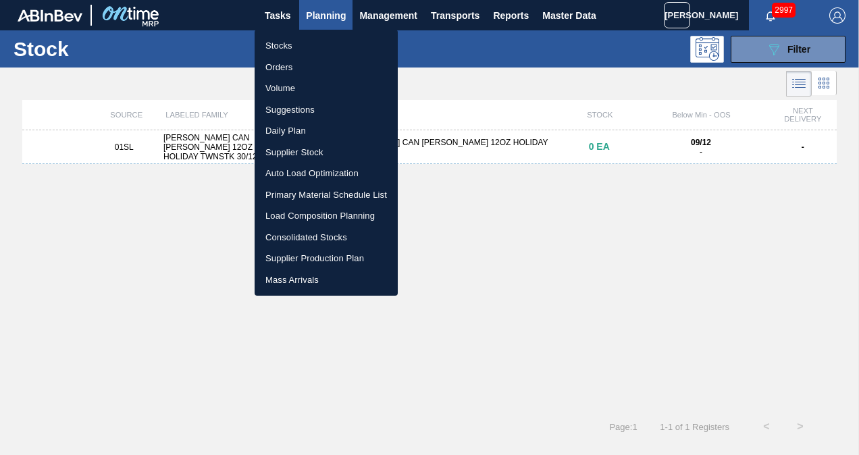
click at [286, 107] on li "Suggestions" at bounding box center [326, 110] width 143 height 22
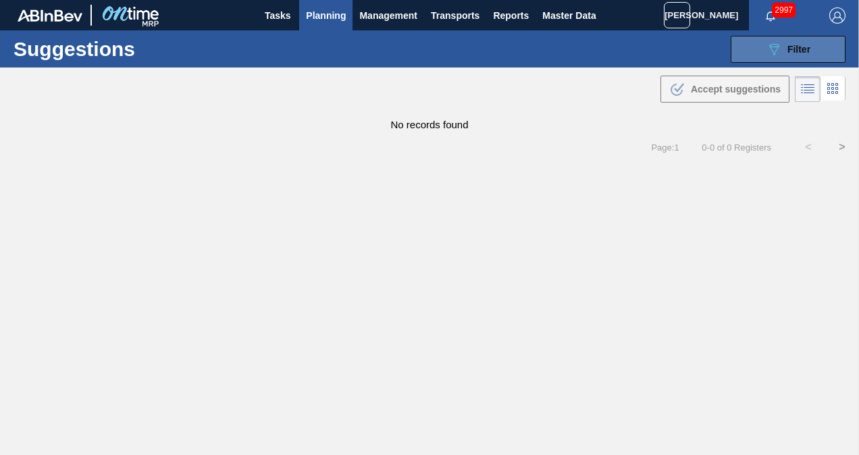
click at [749, 44] on button "089F7B8B-B2A5-4AFE-B5C0-19BA573D28AC Filter" at bounding box center [788, 49] width 115 height 27
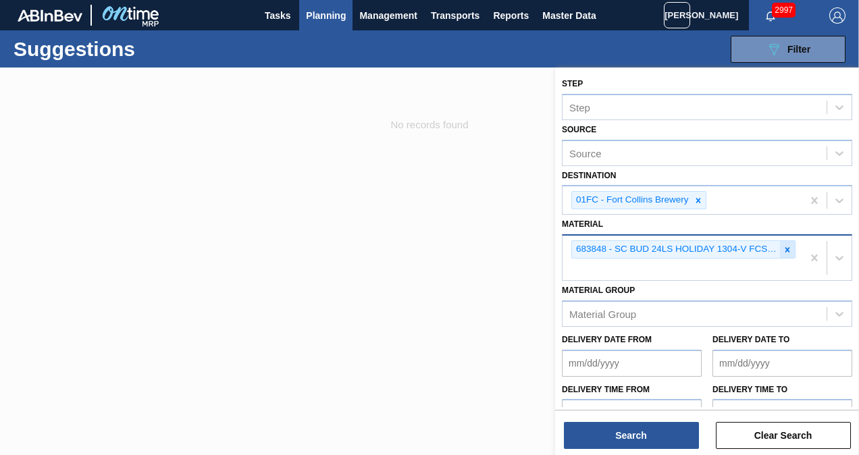
click at [780, 248] on div at bounding box center [787, 249] width 15 height 17
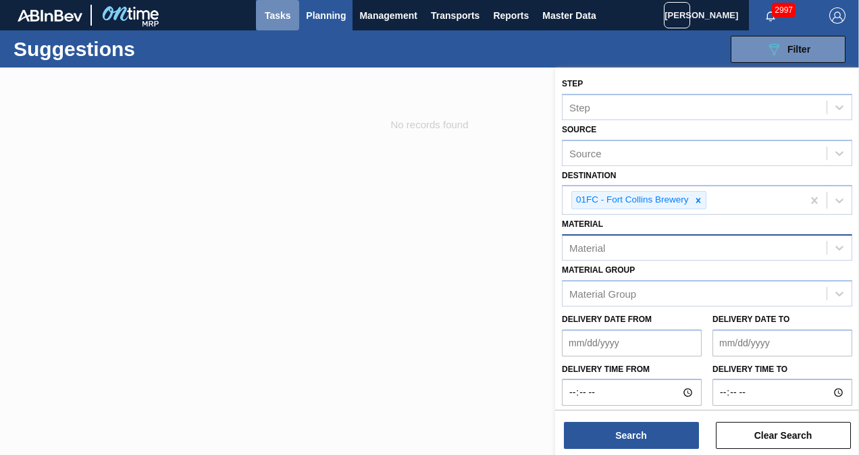
click at [281, 15] on span "Tasks" at bounding box center [278, 15] width 30 height 16
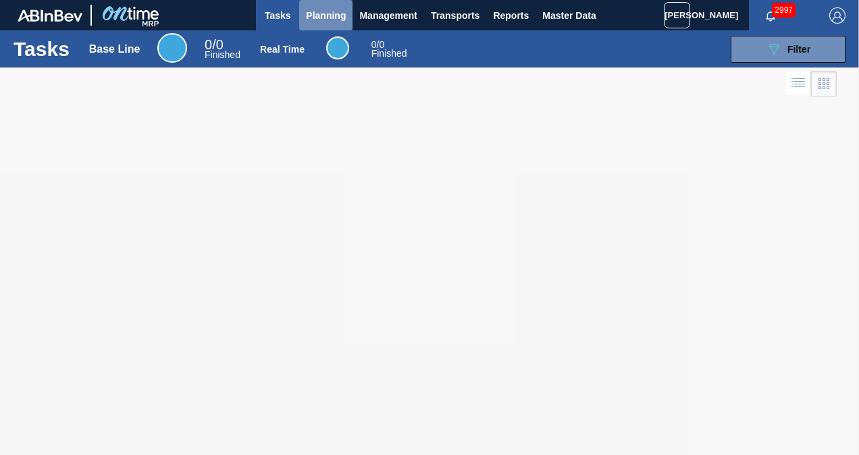
click at [327, 19] on span "Planning" at bounding box center [326, 15] width 40 height 16
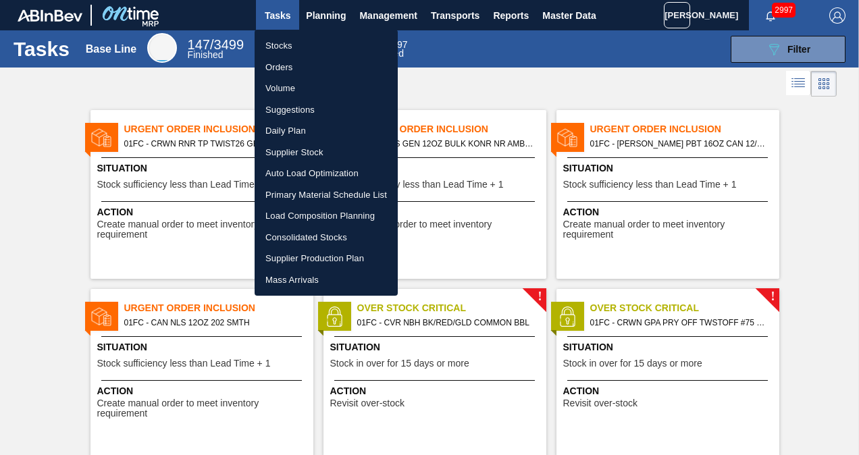
click at [298, 213] on li "Load Composition Planning" at bounding box center [326, 216] width 143 height 22
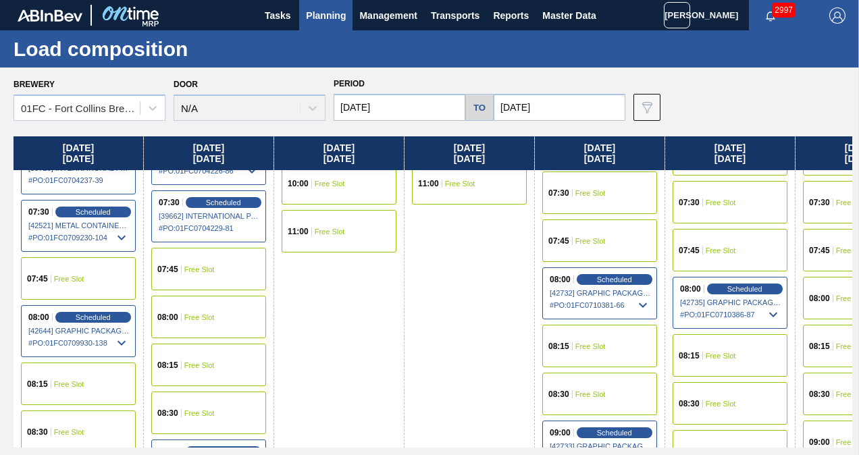
scroll to position [338, 0]
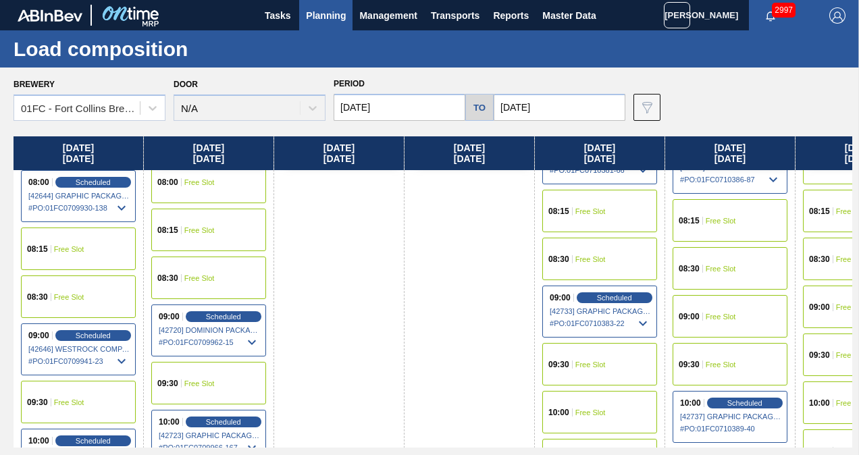
click at [746, 271] on div "08:30 Free Slot" at bounding box center [729, 268] width 115 height 43
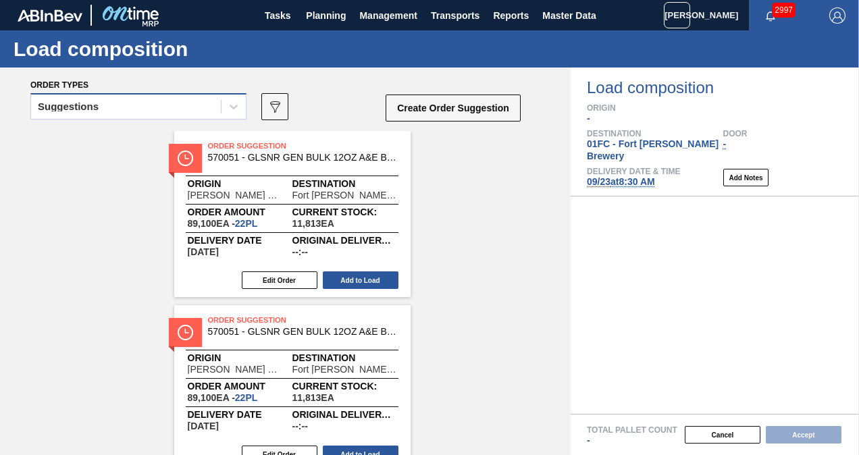
click at [145, 103] on div "Suggestions" at bounding box center [126, 107] width 190 height 20
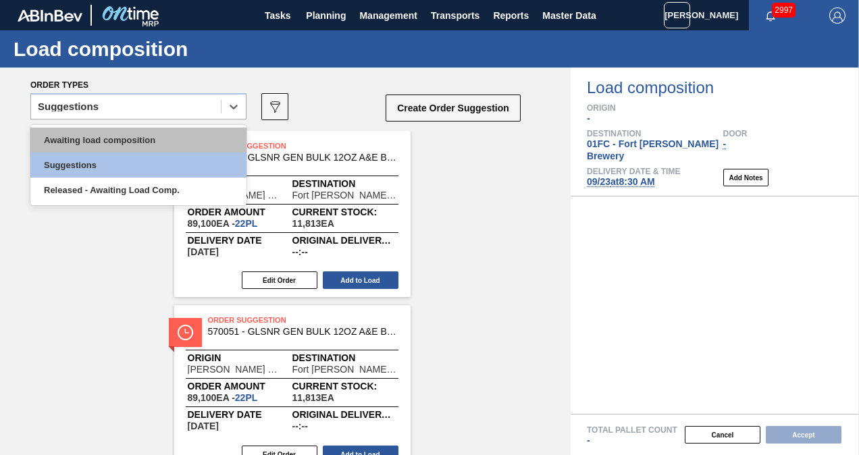
click at [108, 134] on div "Awaiting load composition" at bounding box center [138, 140] width 216 height 25
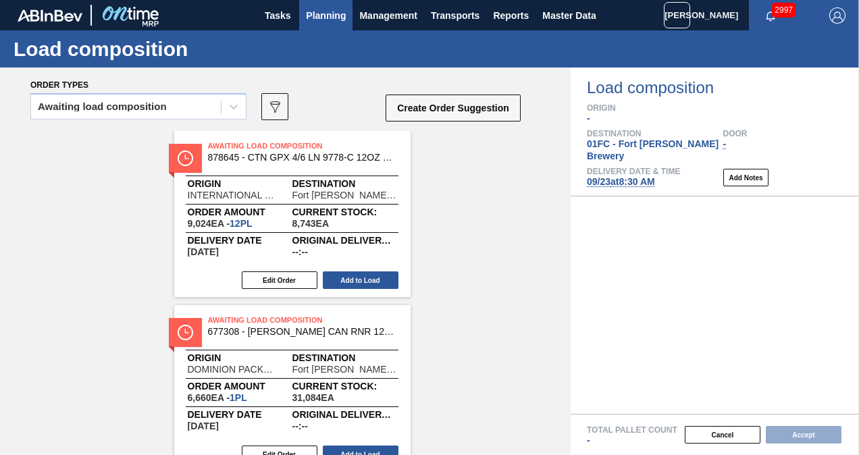
click at [319, 18] on span "Planning" at bounding box center [326, 15] width 40 height 16
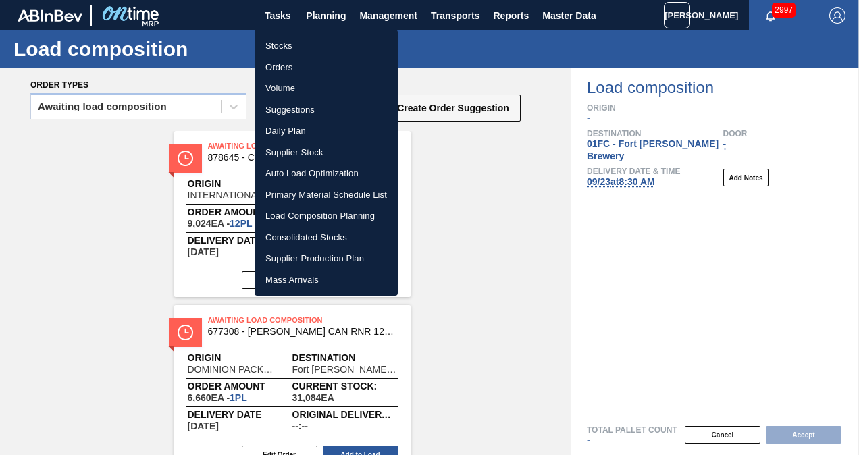
click at [308, 106] on li "Suggestions" at bounding box center [326, 110] width 143 height 22
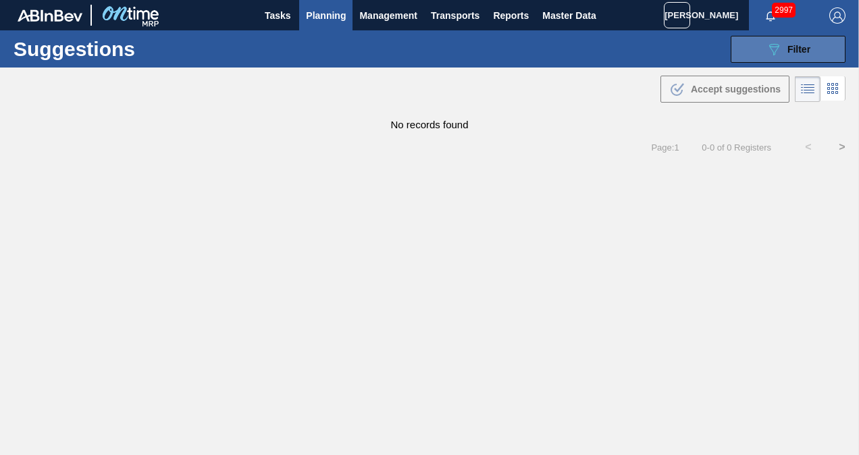
click at [756, 48] on button "089F7B8B-B2A5-4AFE-B5C0-19BA573D28AC Filter" at bounding box center [788, 49] width 115 height 27
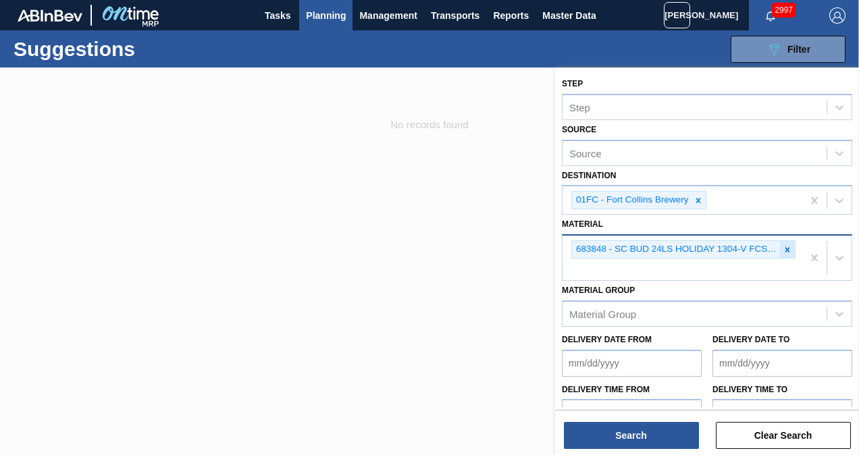
click at [783, 248] on icon at bounding box center [787, 249] width 9 height 9
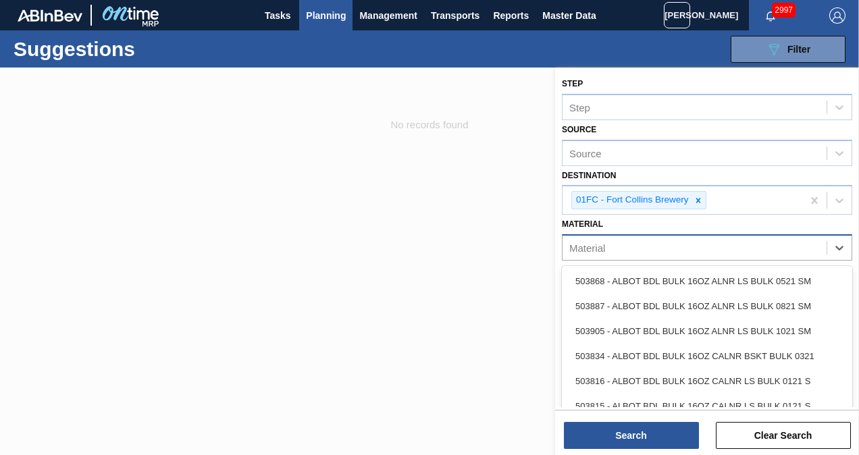
click at [645, 250] on div "Material" at bounding box center [694, 248] width 264 height 20
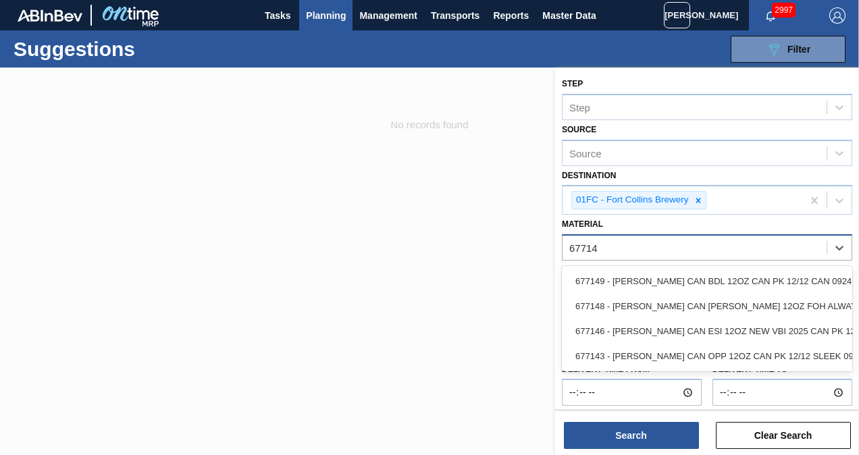
type input "677148"
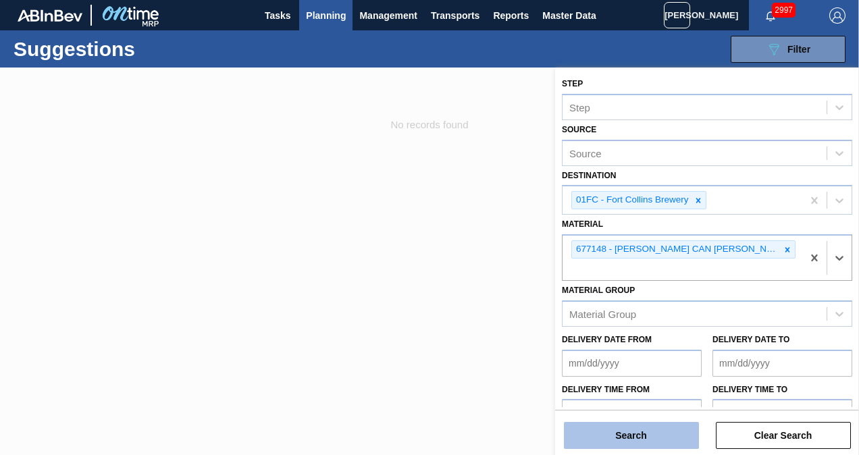
click at [623, 433] on button "Search" at bounding box center [631, 435] width 135 height 27
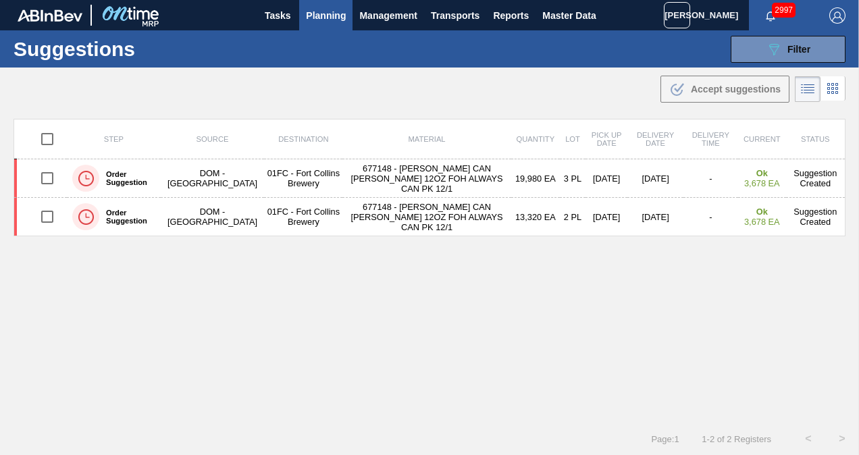
drag, startPoint x: 755, startPoint y: 55, endPoint x: 757, endPoint y: 215, distance: 160.0
click at [755, 55] on button "089F7B8B-B2A5-4AFE-B5C0-19BA573D28AC Filter" at bounding box center [788, 49] width 115 height 27
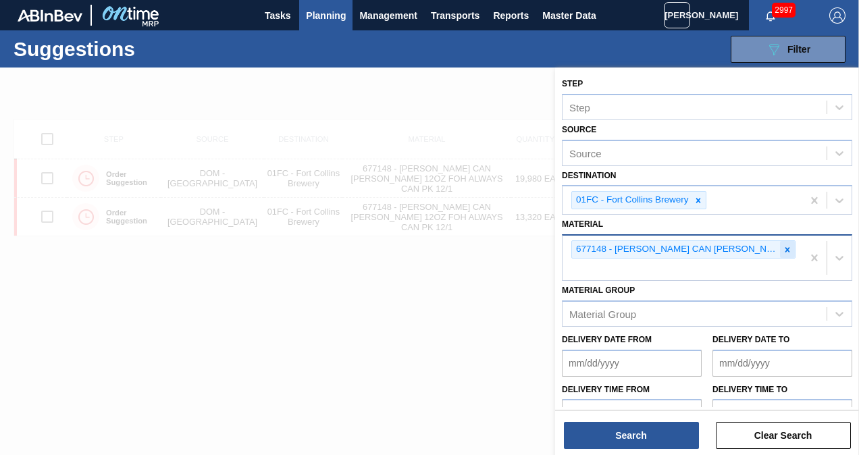
click at [783, 251] on icon at bounding box center [787, 249] width 9 height 9
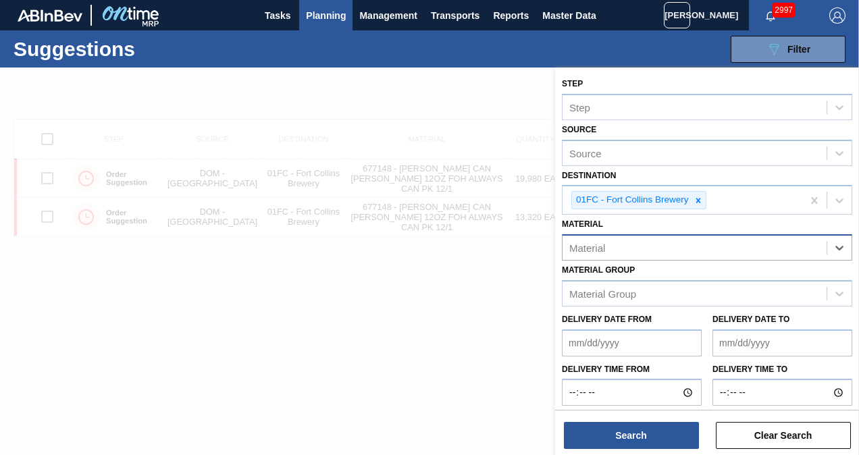
click at [687, 252] on div "Material" at bounding box center [694, 248] width 264 height 20
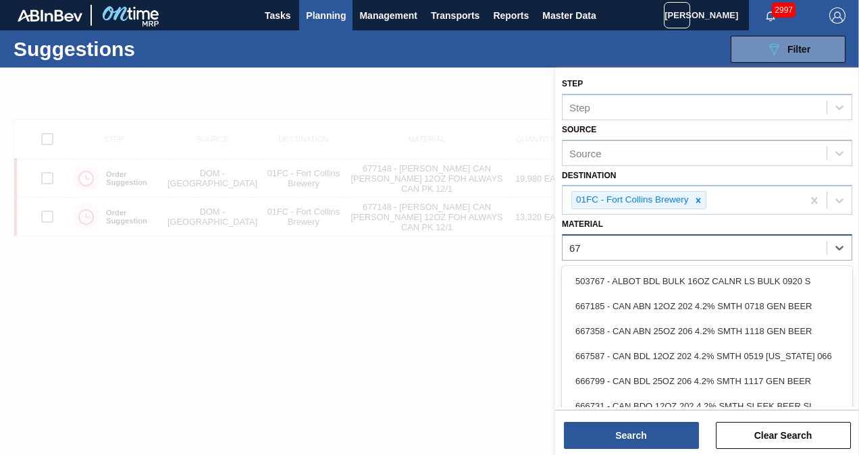
type input "6"
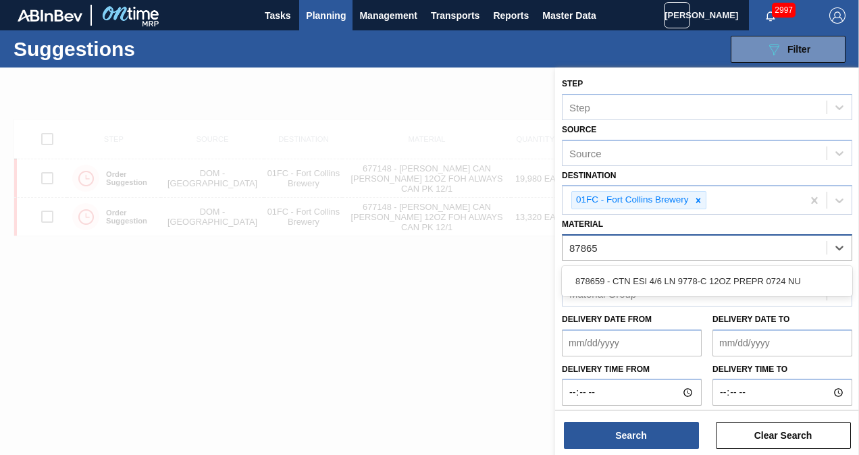
type input "878659"
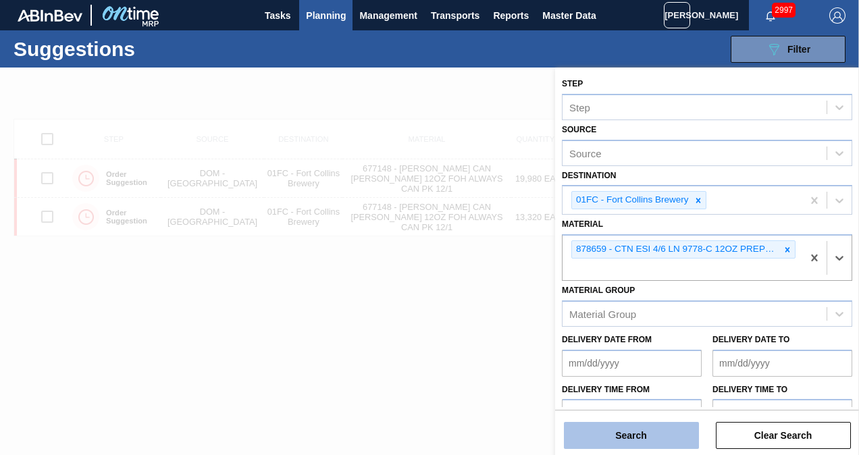
click at [661, 439] on button "Search" at bounding box center [631, 435] width 135 height 27
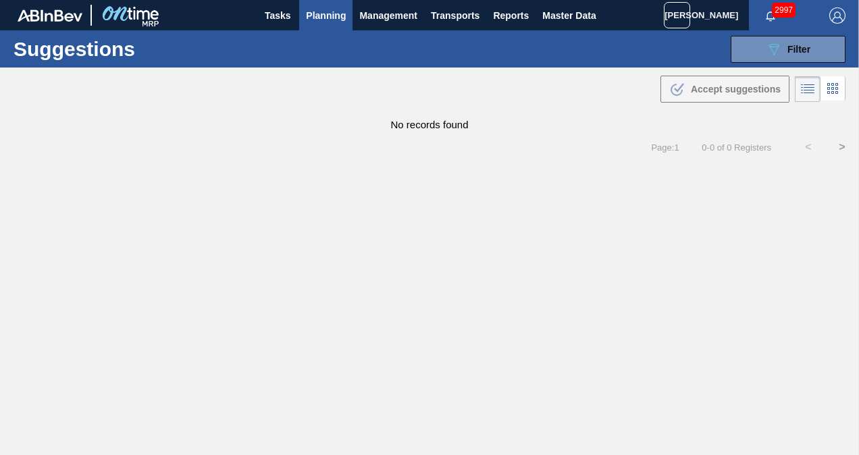
drag, startPoint x: 755, startPoint y: 45, endPoint x: 755, endPoint y: 155, distance: 110.1
click at [755, 45] on button "089F7B8B-B2A5-4AFE-B5C0-19BA573D28AC Filter" at bounding box center [788, 49] width 115 height 27
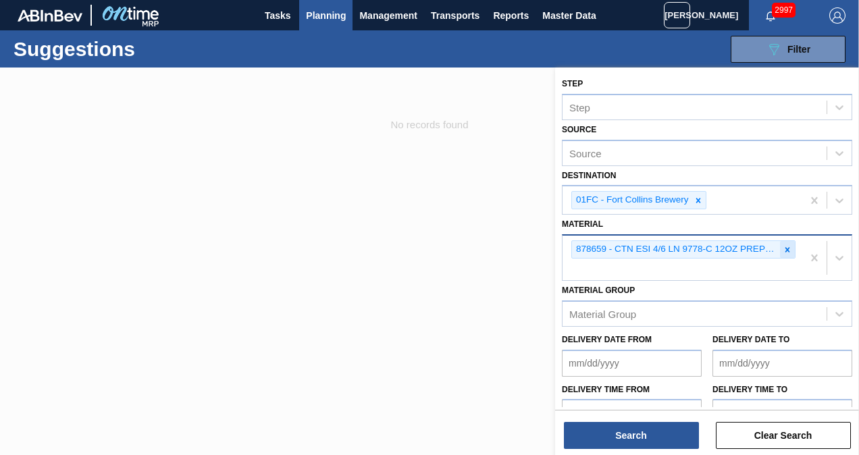
click at [789, 250] on icon at bounding box center [787, 249] width 9 height 9
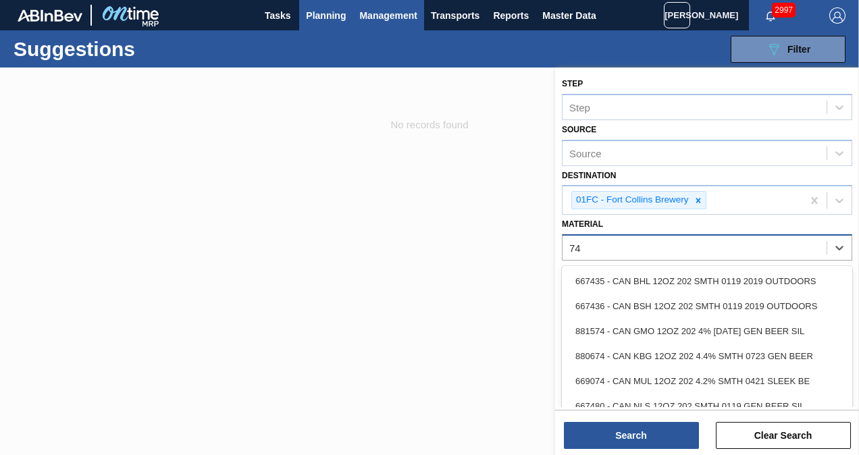
type input "7"
